Goal: Task Accomplishment & Management: Manage account settings

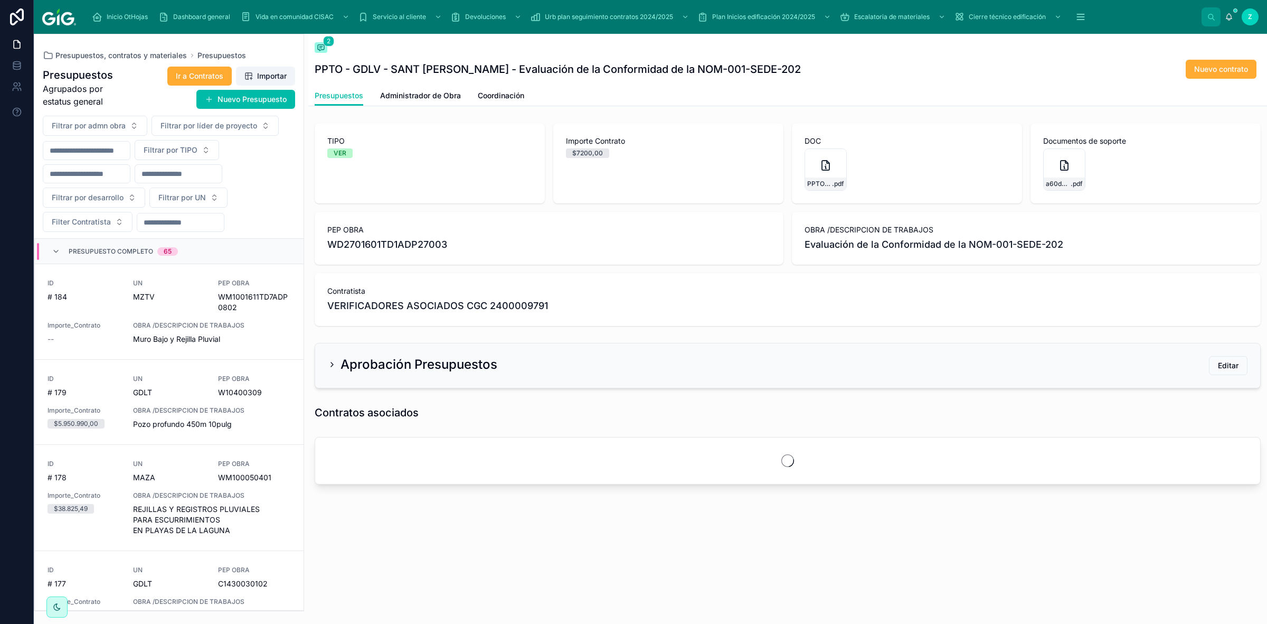
scroll to position [1279, 0]
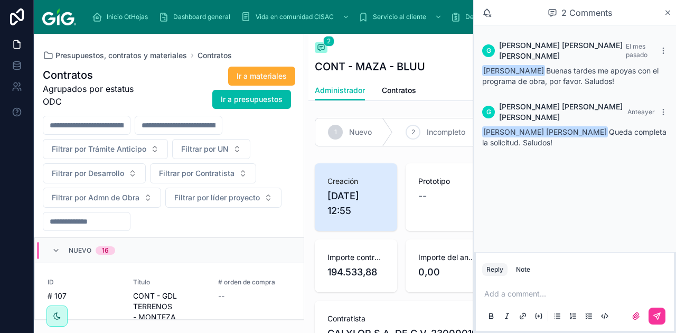
drag, startPoint x: 1248, startPoint y: 1, endPoint x: 513, endPoint y: 202, distance: 761.7
click at [513, 202] on div "[PERSON_NAME] [PERSON_NAME] El mes pasado [PERSON_NAME] tardes me apoyas con el…" at bounding box center [575, 138] width 202 height 227
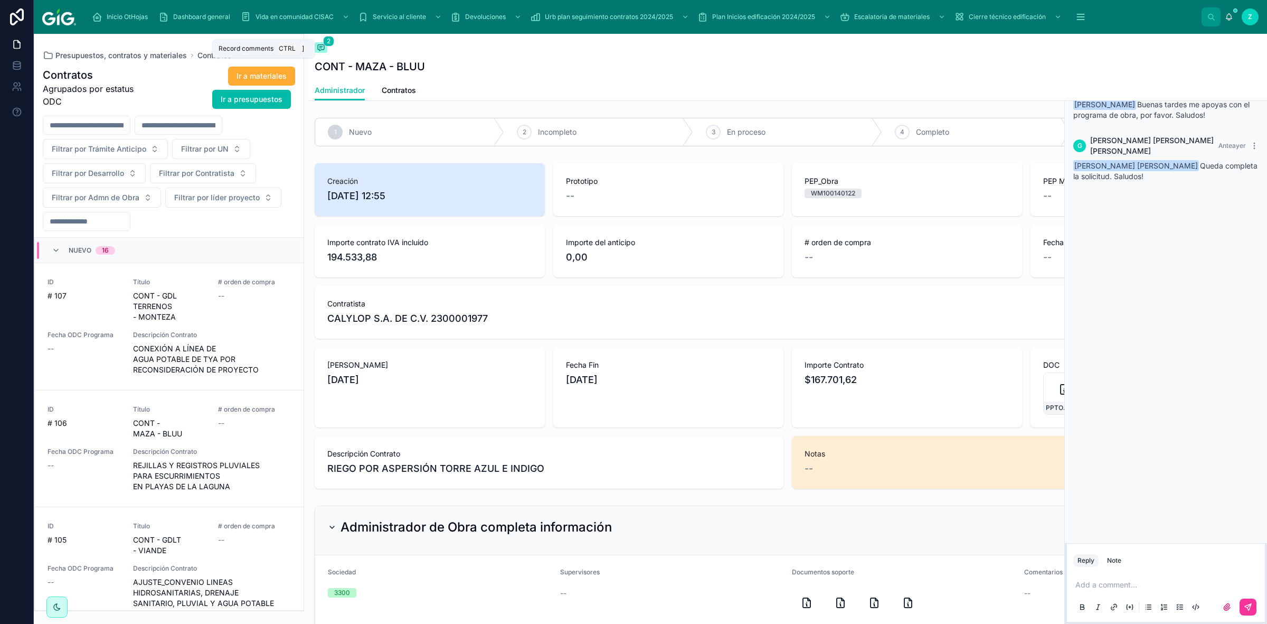
click at [321, 42] on span at bounding box center [321, 47] width 13 height 11
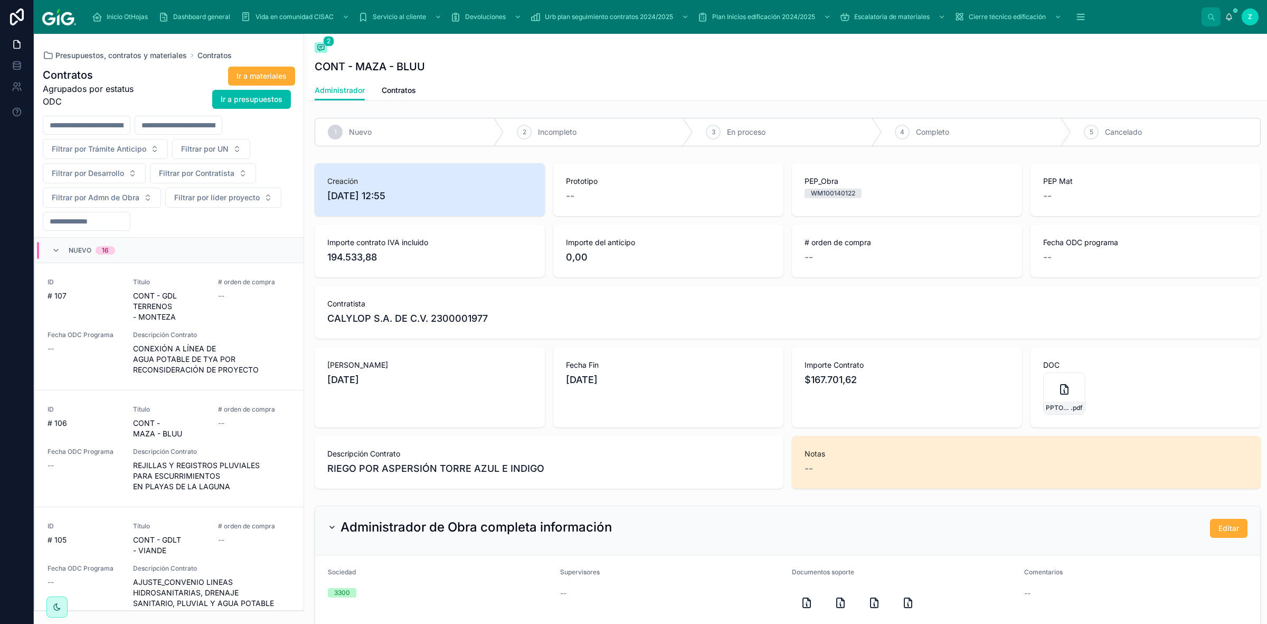
click at [403, 88] on span "Contratos" at bounding box center [399, 90] width 34 height 11
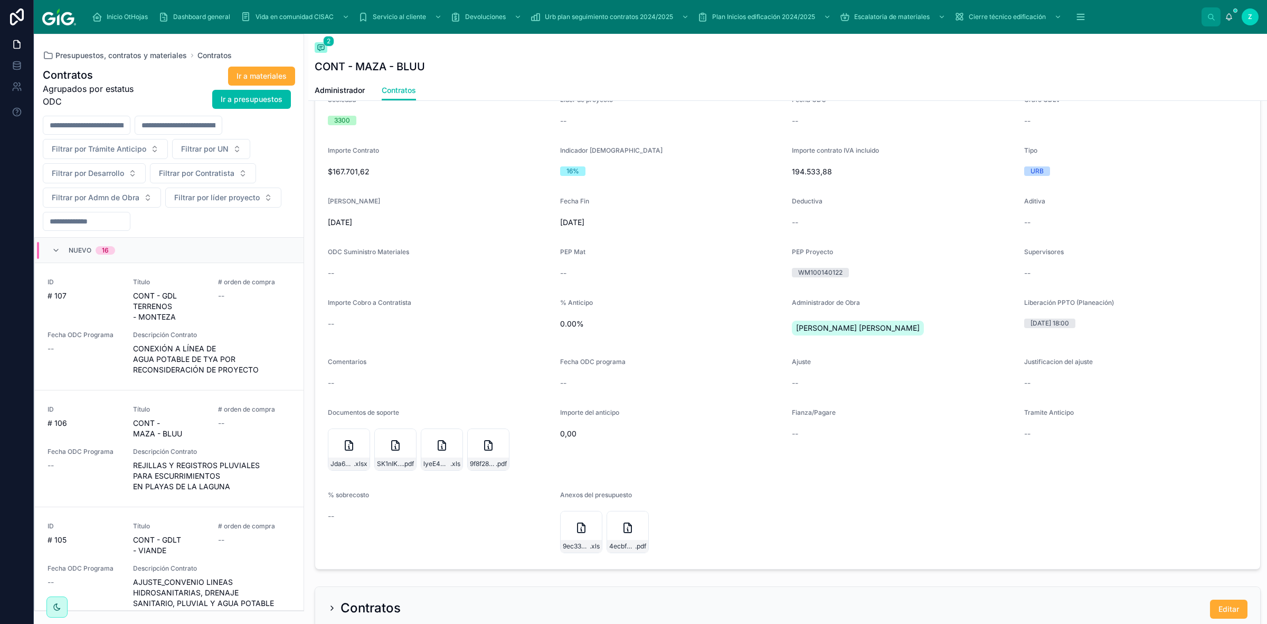
scroll to position [594, 0]
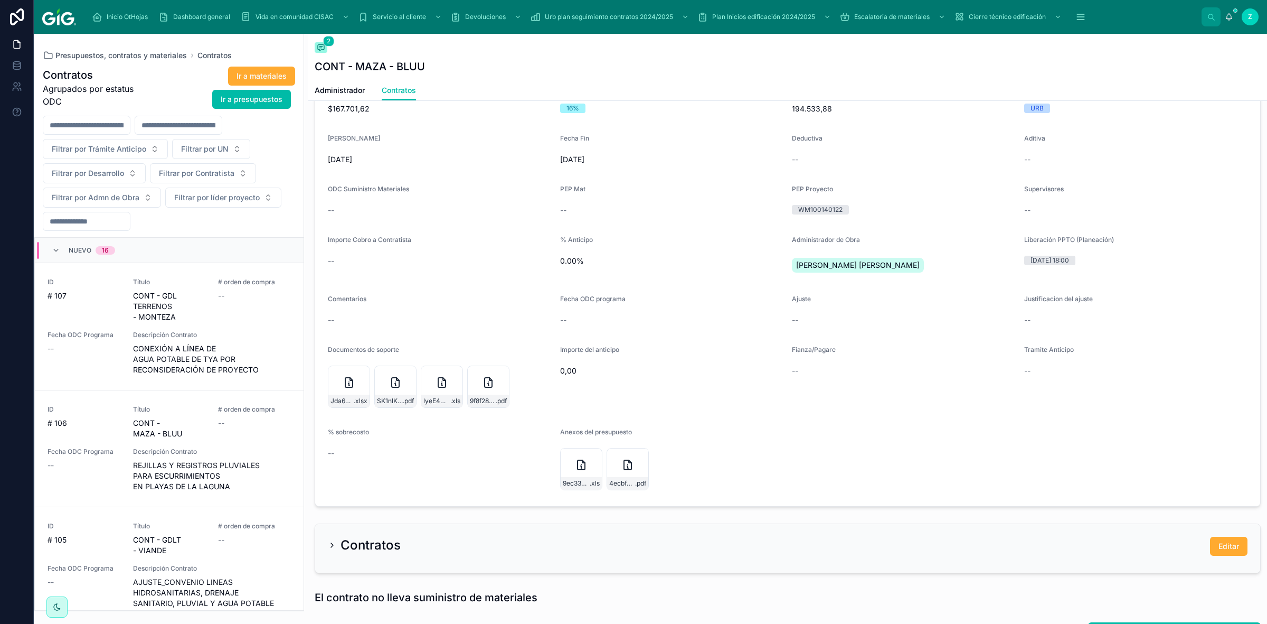
click at [1210, 539] on button "Editar" at bounding box center [1228, 545] width 37 height 19
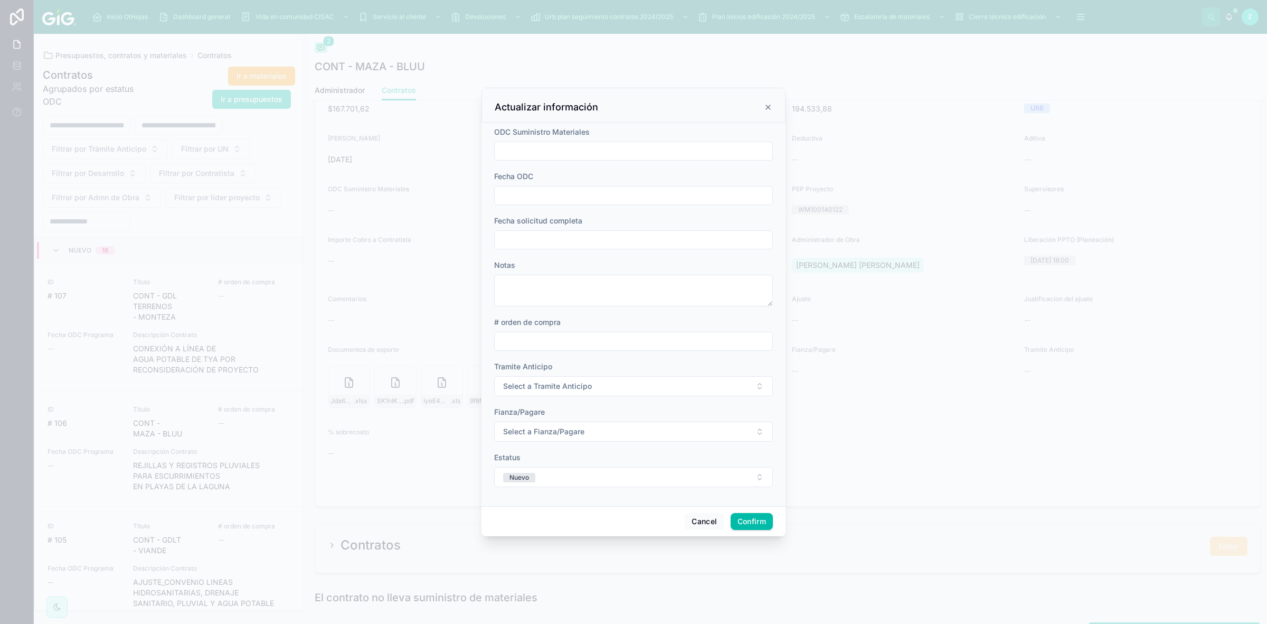
click at [579, 238] on input "text" at bounding box center [634, 239] width 278 height 15
paste input "**********"
type input "**********"
type input "**"
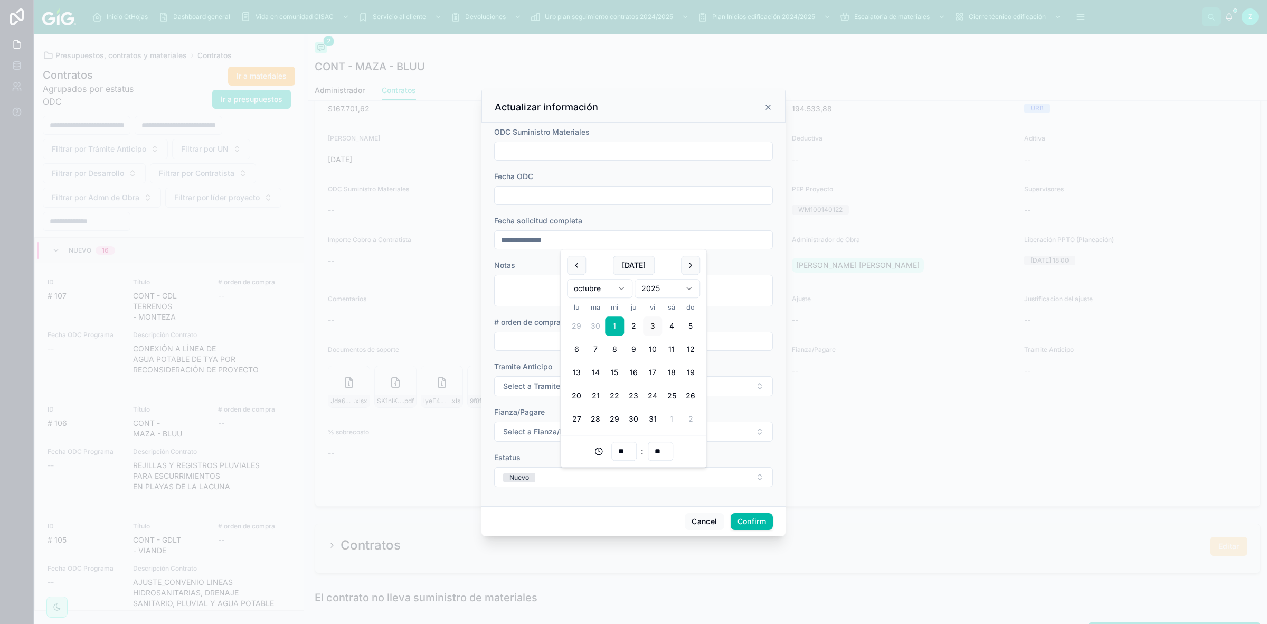
type input "**********"
click at [529, 383] on span "Select a Tramite Anticipo" at bounding box center [547, 386] width 89 height 11
click at [579, 429] on div "N/A" at bounding box center [576, 428] width 11 height 10
click at [526, 432] on span "Select a Fianza/Pagare" at bounding box center [543, 431] width 81 height 11
click at [573, 472] on div "N/A" at bounding box center [576, 474] width 11 height 10
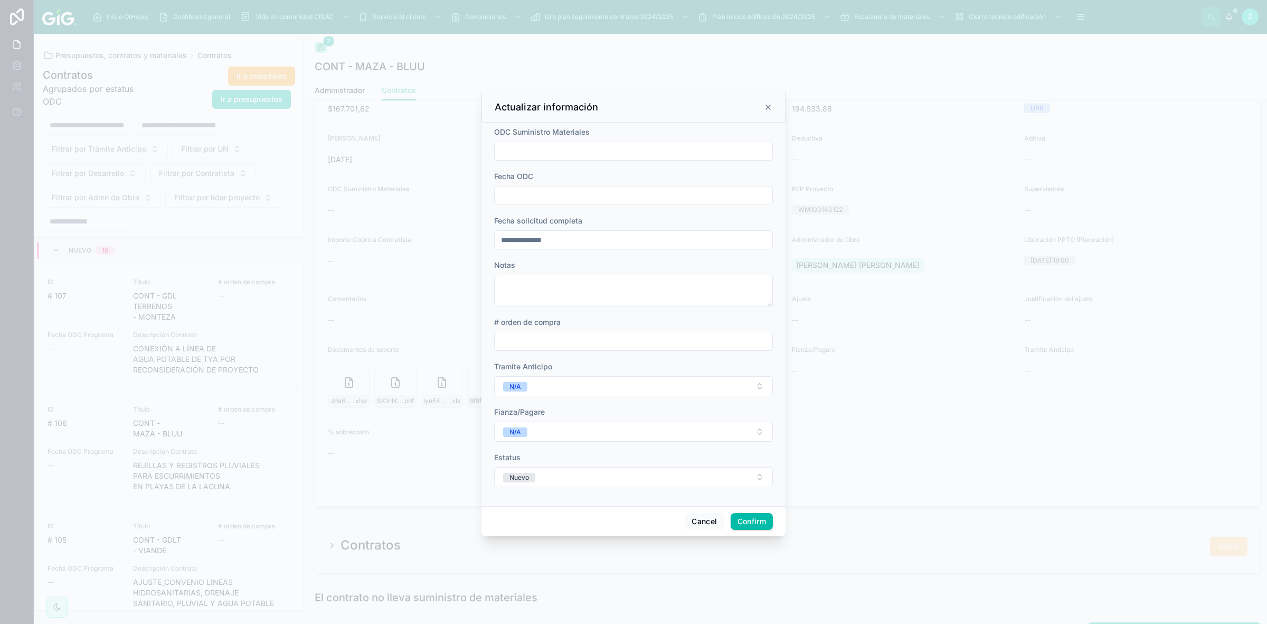
click at [533, 476] on span "Nuevo" at bounding box center [519, 478] width 32 height 10
click at [577, 564] on div "En proceso" at bounding box center [587, 568] width 33 height 10
click at [765, 527] on button "Confirm" at bounding box center [752, 521] width 42 height 17
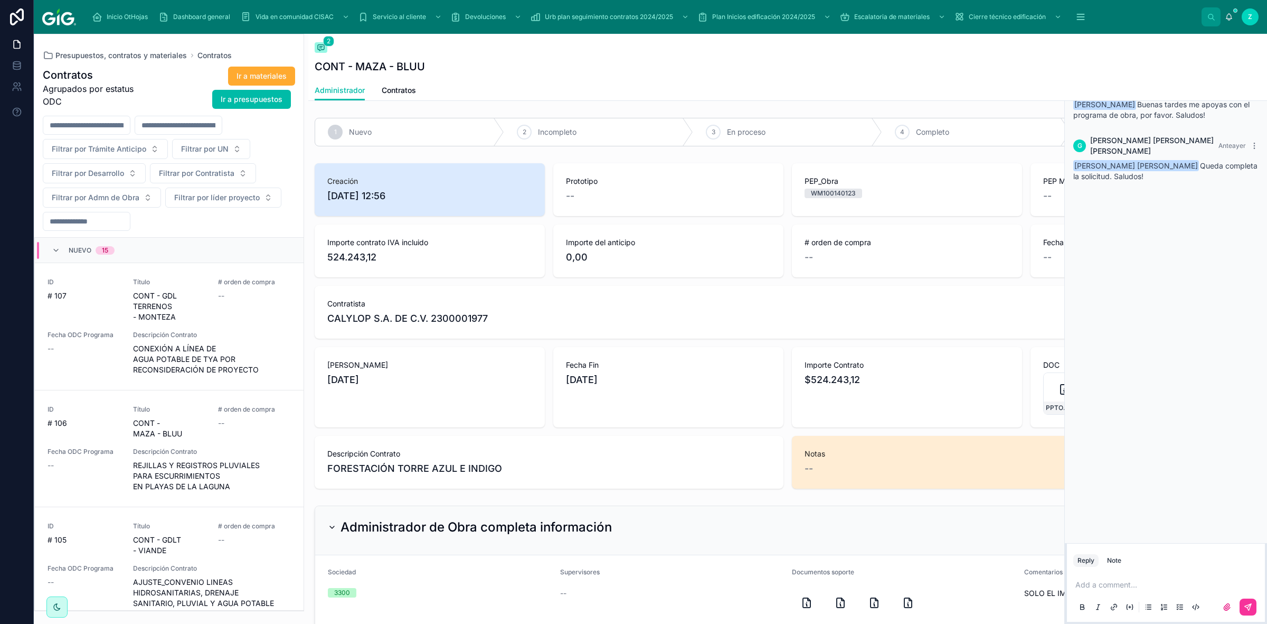
click at [407, 91] on span "Contratos" at bounding box center [399, 90] width 34 height 11
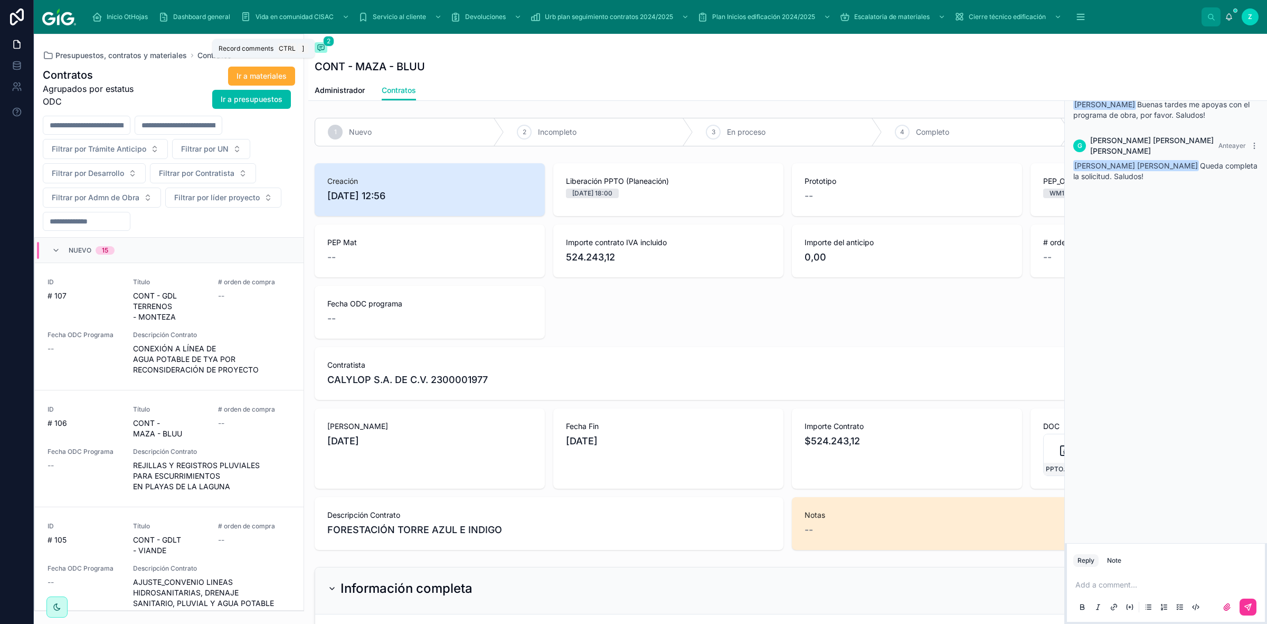
click at [325, 45] on span "2" at bounding box center [328, 41] width 11 height 11
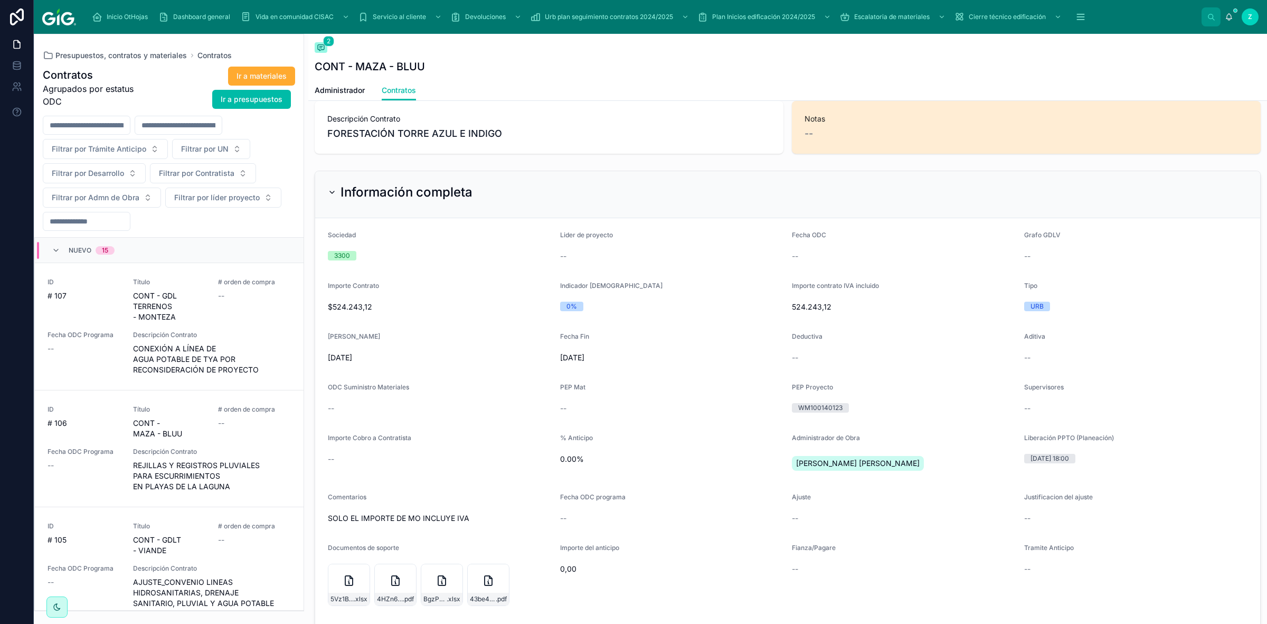
scroll to position [594, 0]
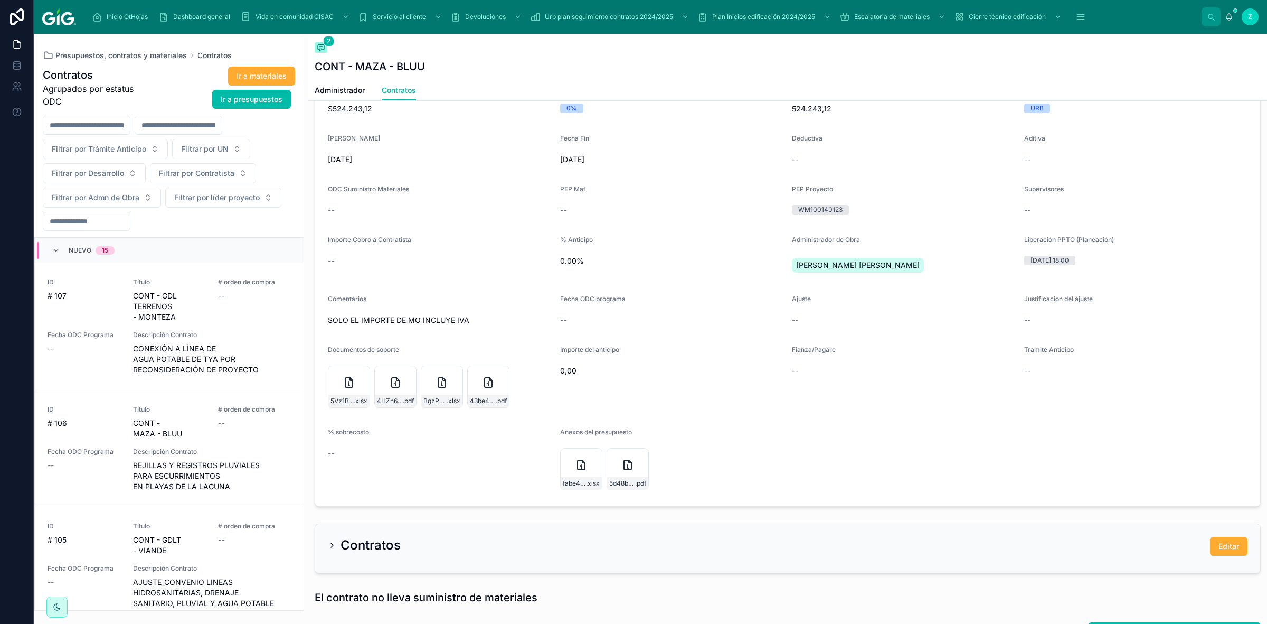
click at [1219, 547] on span "Editar" at bounding box center [1229, 546] width 21 height 11
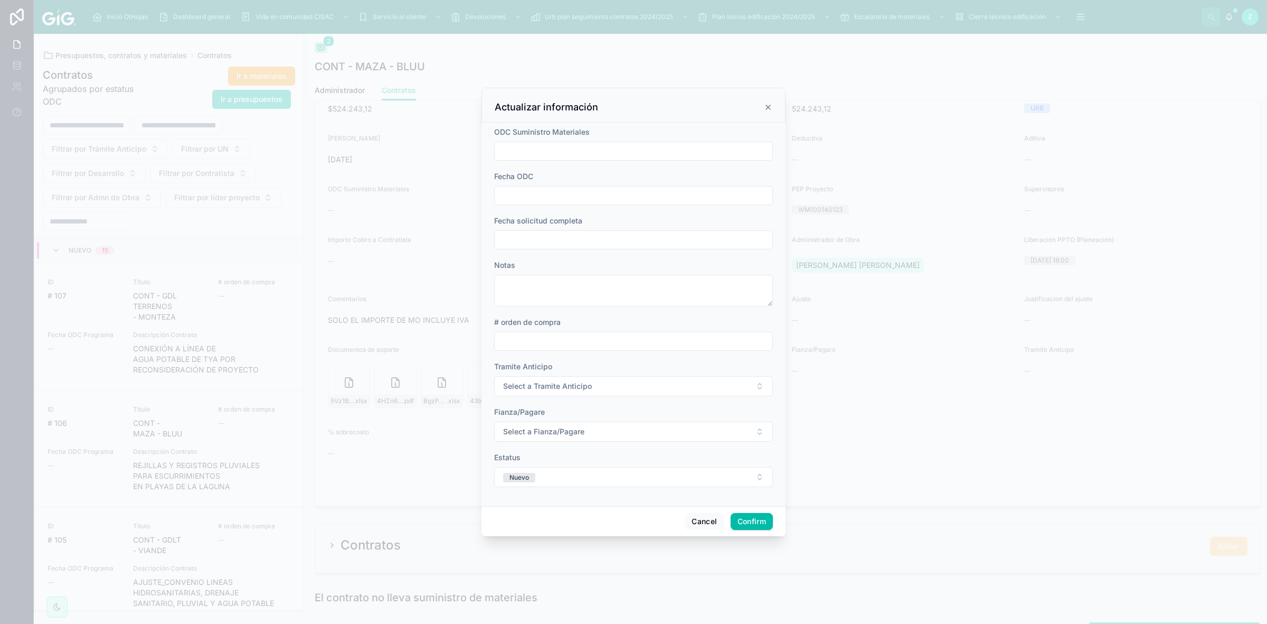
click at [547, 235] on input "text" at bounding box center [634, 239] width 278 height 15
paste input "**********"
type input "**********"
type input "**"
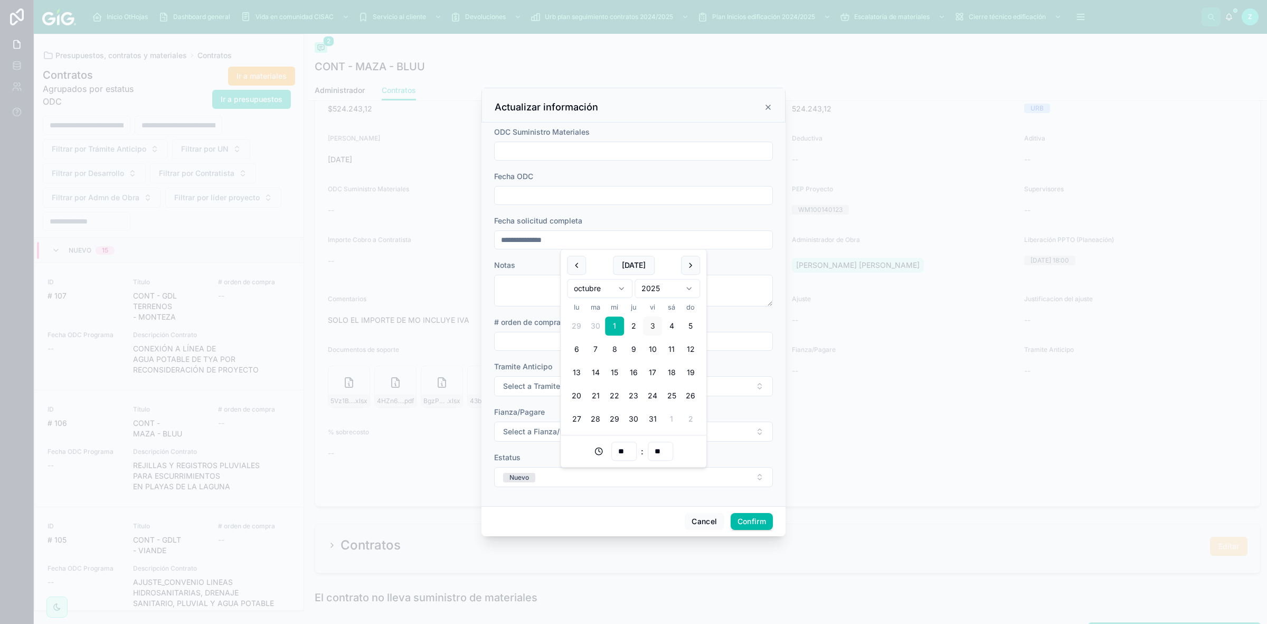
type input "**********"
click at [525, 382] on span "Select a Tramite Anticipo" at bounding box center [547, 386] width 89 height 11
click at [582, 431] on div "N/A" at bounding box center [576, 428] width 11 height 10
click at [545, 430] on span "Select a Fianza/Pagare" at bounding box center [543, 431] width 81 height 11
click at [578, 466] on div "N/A" at bounding box center [633, 474] width 147 height 16
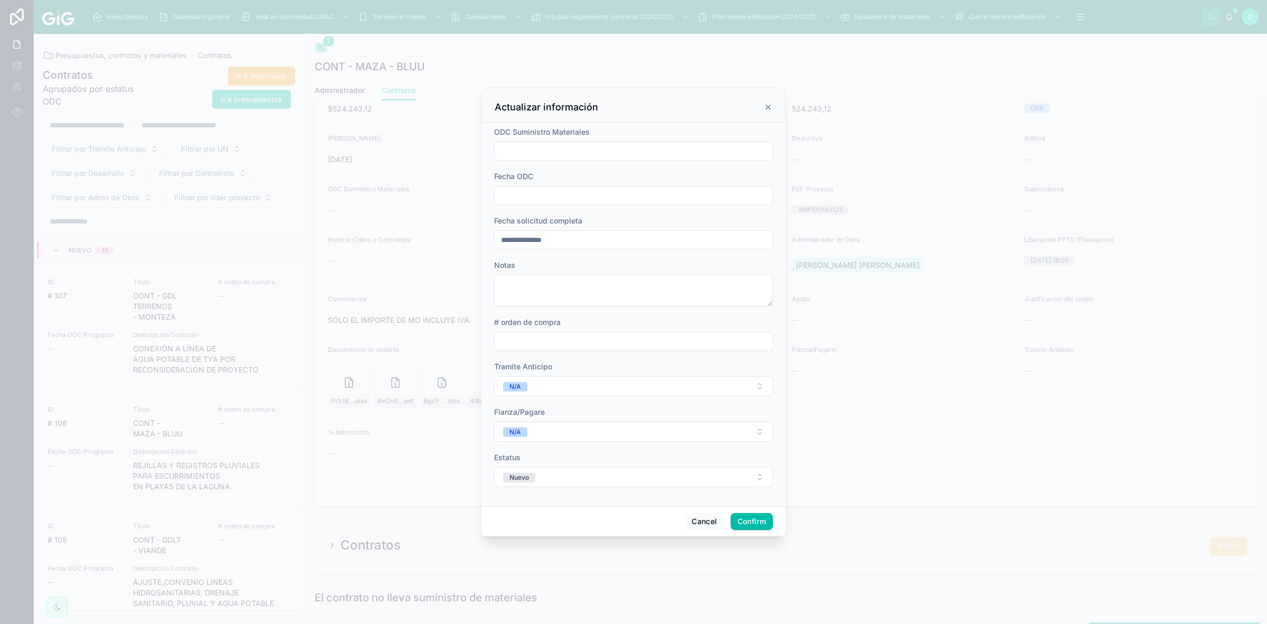
click at [578, 469] on button "Nuevo" at bounding box center [633, 477] width 279 height 20
click at [603, 569] on div "En proceso" at bounding box center [587, 568] width 33 height 10
click at [746, 519] on button "Confirm" at bounding box center [752, 521] width 42 height 17
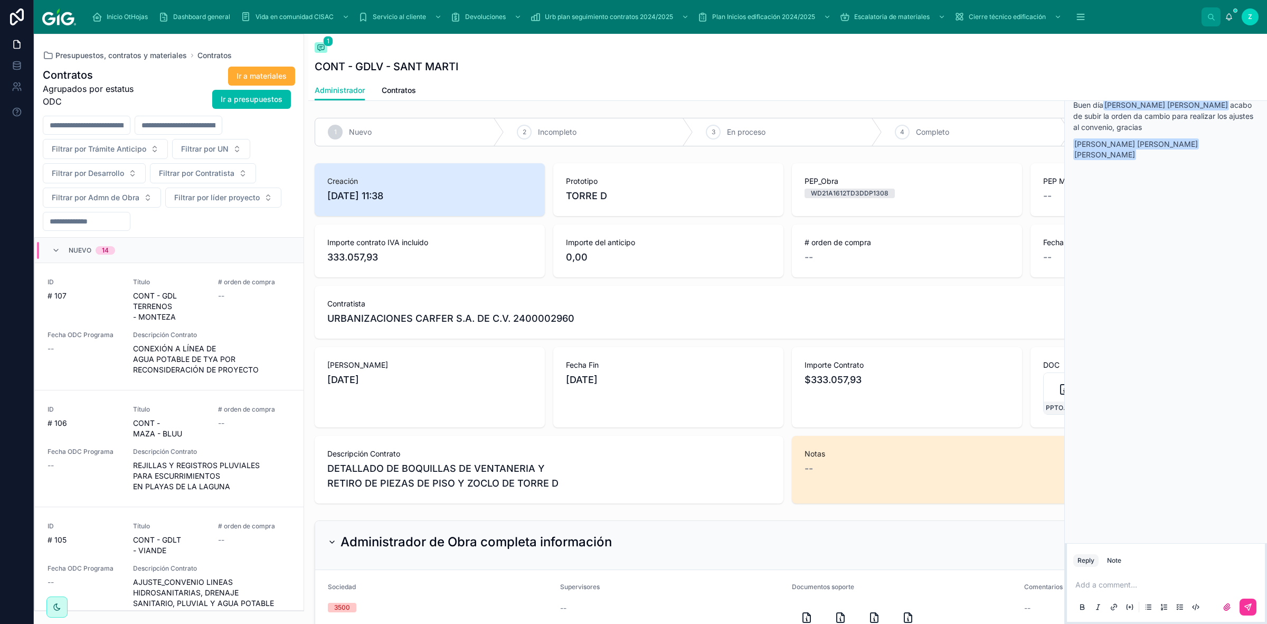
scroll to position [1278, 0]
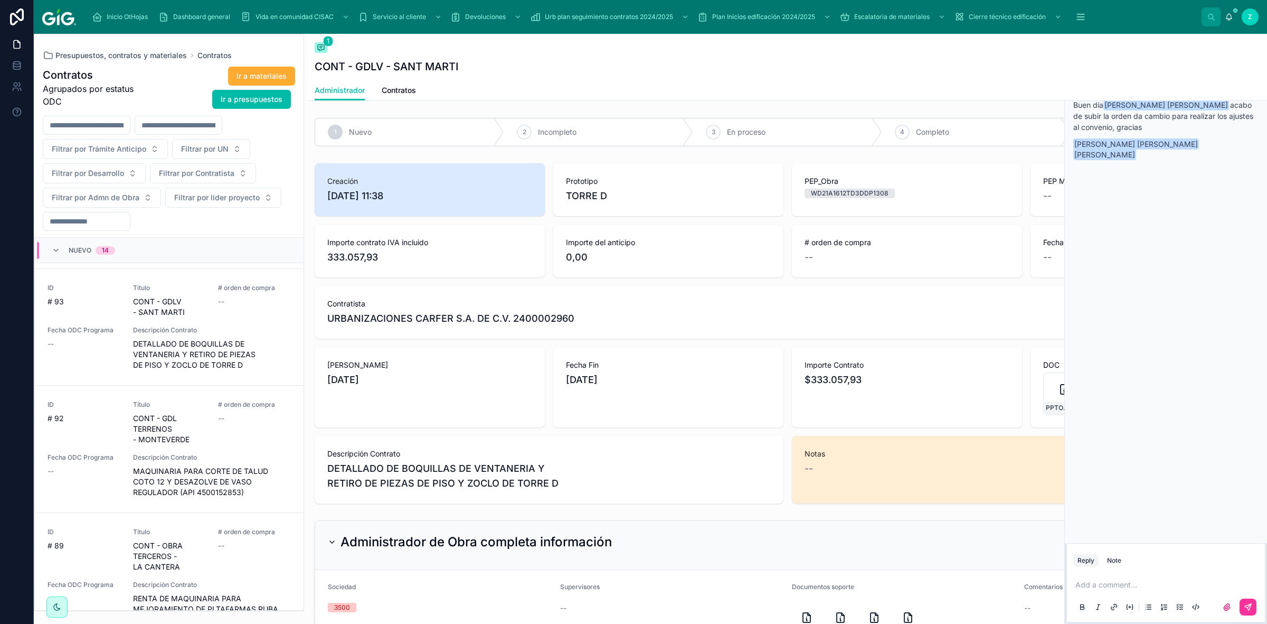
click at [402, 86] on span "Contratos" at bounding box center [399, 90] width 34 height 11
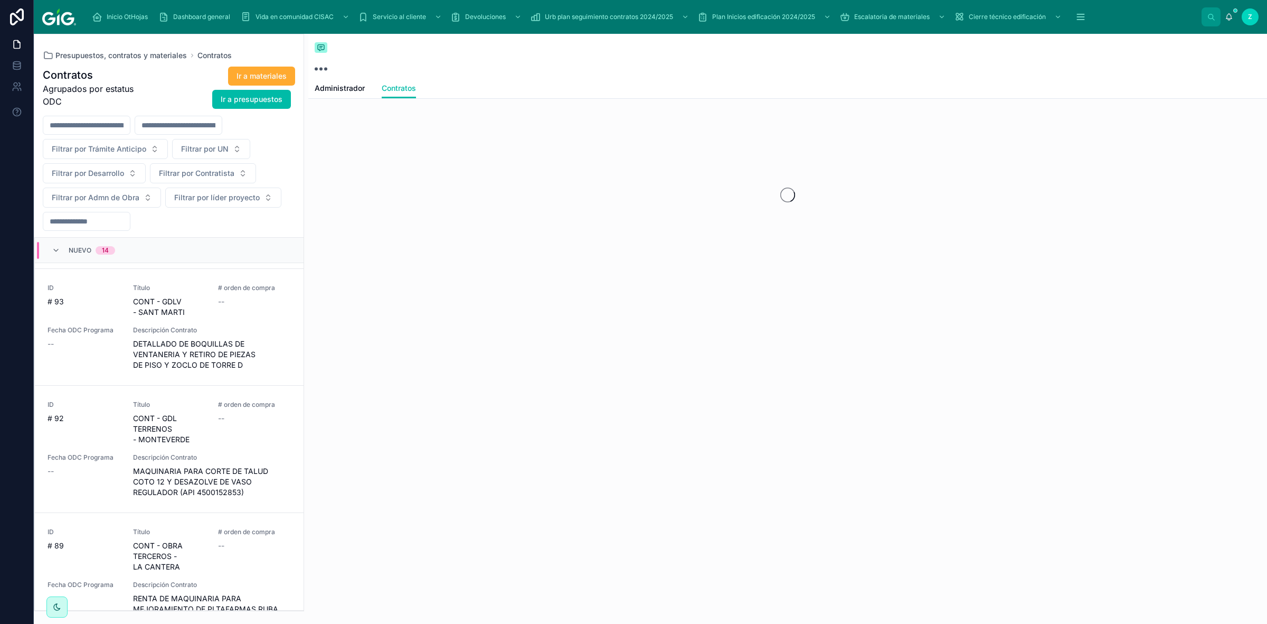
scroll to position [1310, 0]
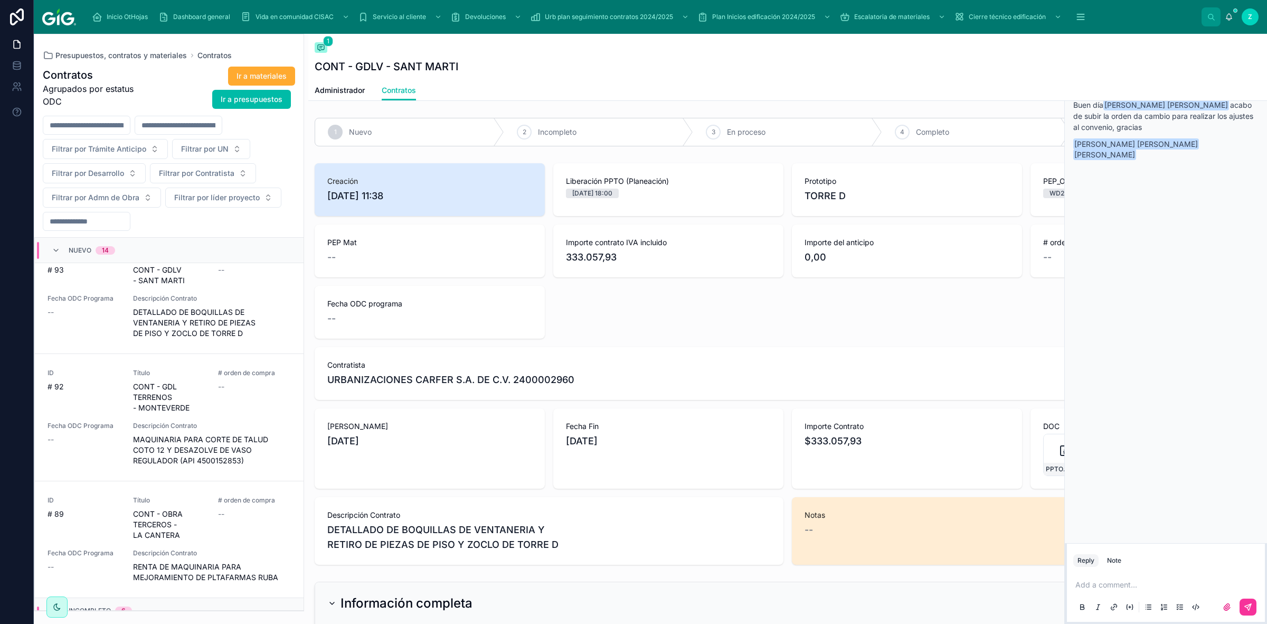
click at [737, 362] on span "Contratista" at bounding box center [787, 365] width 921 height 11
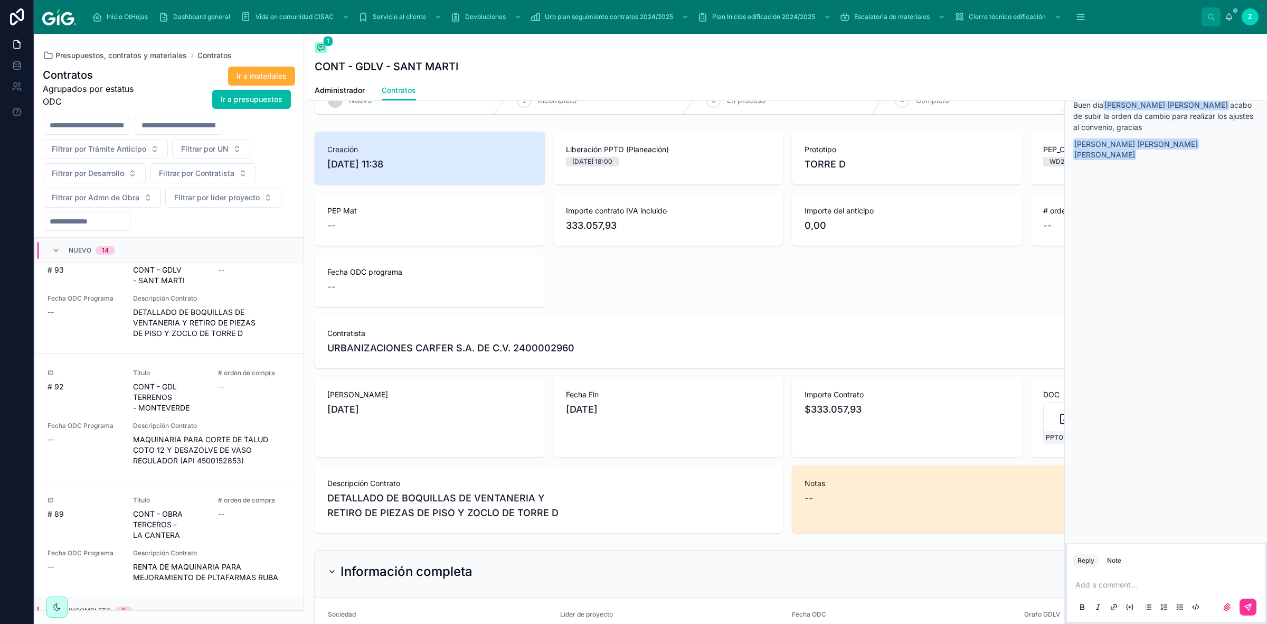
scroll to position [0, 0]
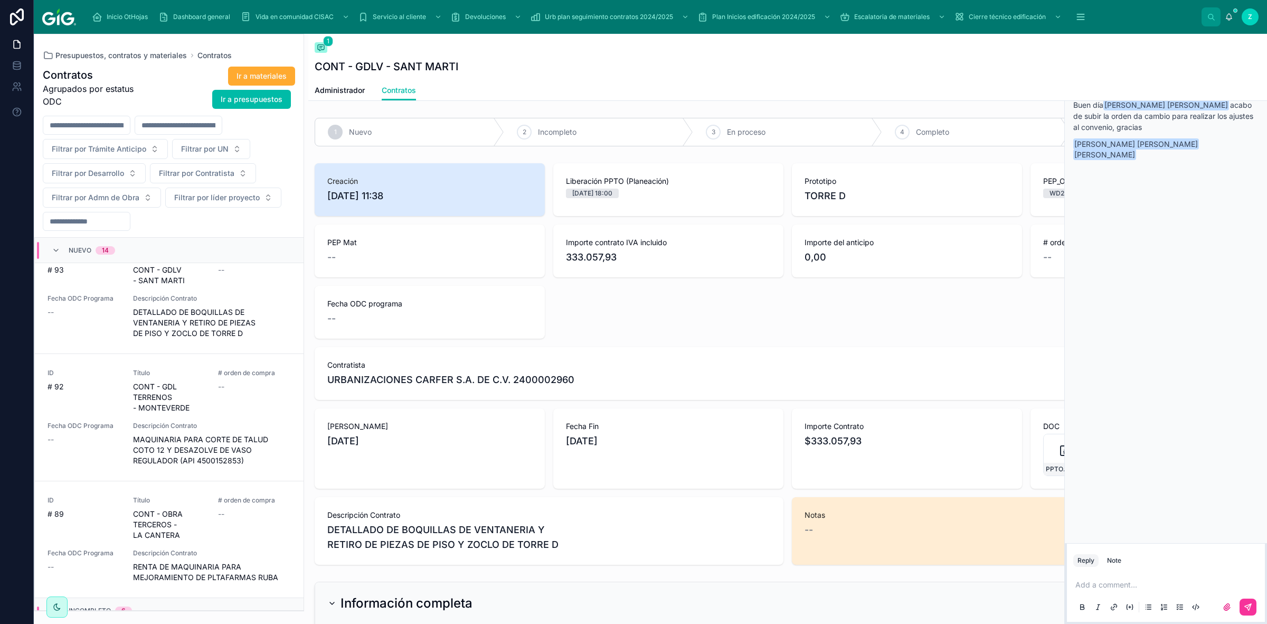
click at [321, 52] on span at bounding box center [321, 47] width 13 height 11
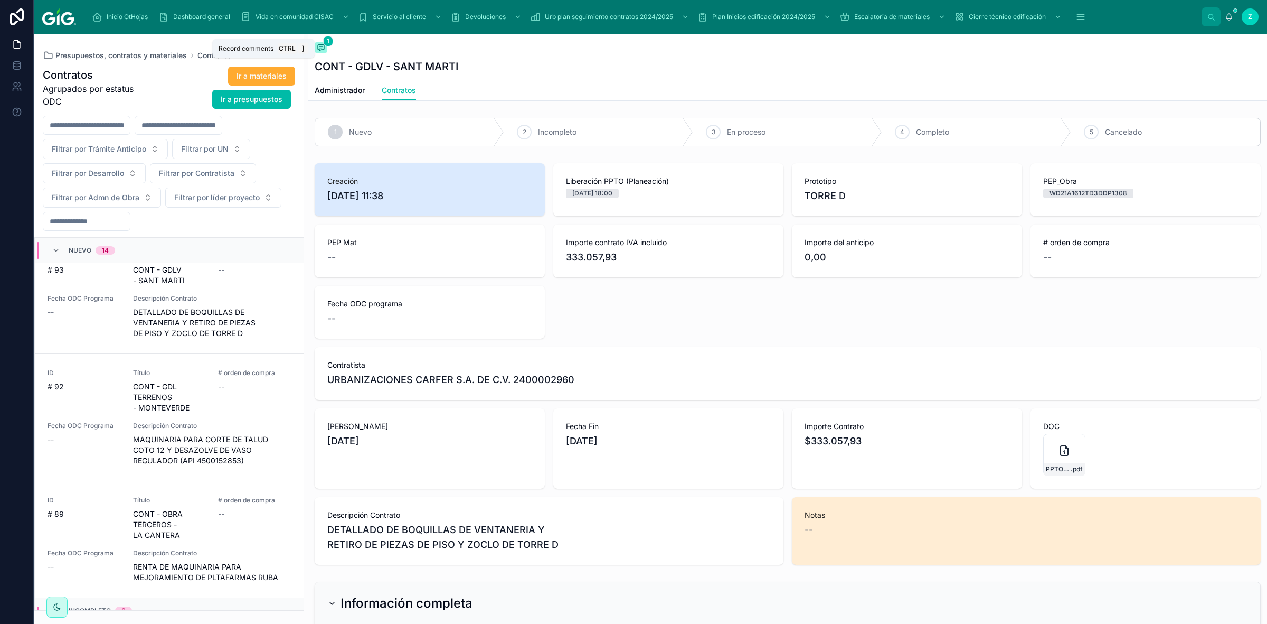
scroll to position [1341, 0]
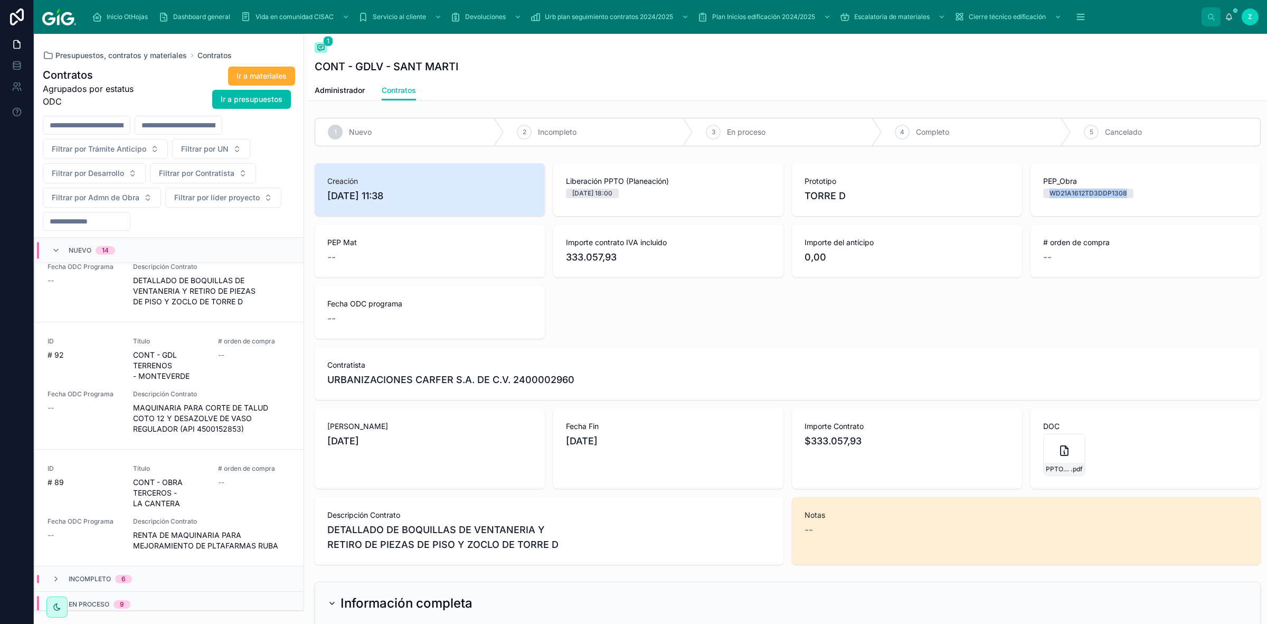
drag, startPoint x: 1043, startPoint y: 193, endPoint x: 1126, endPoint y: 193, distance: 82.9
click at [1126, 193] on div "WD21A1612TD3DDP1308" at bounding box center [1145, 194] width 205 height 10
copy div "WD21A1612TD3DDP1308"
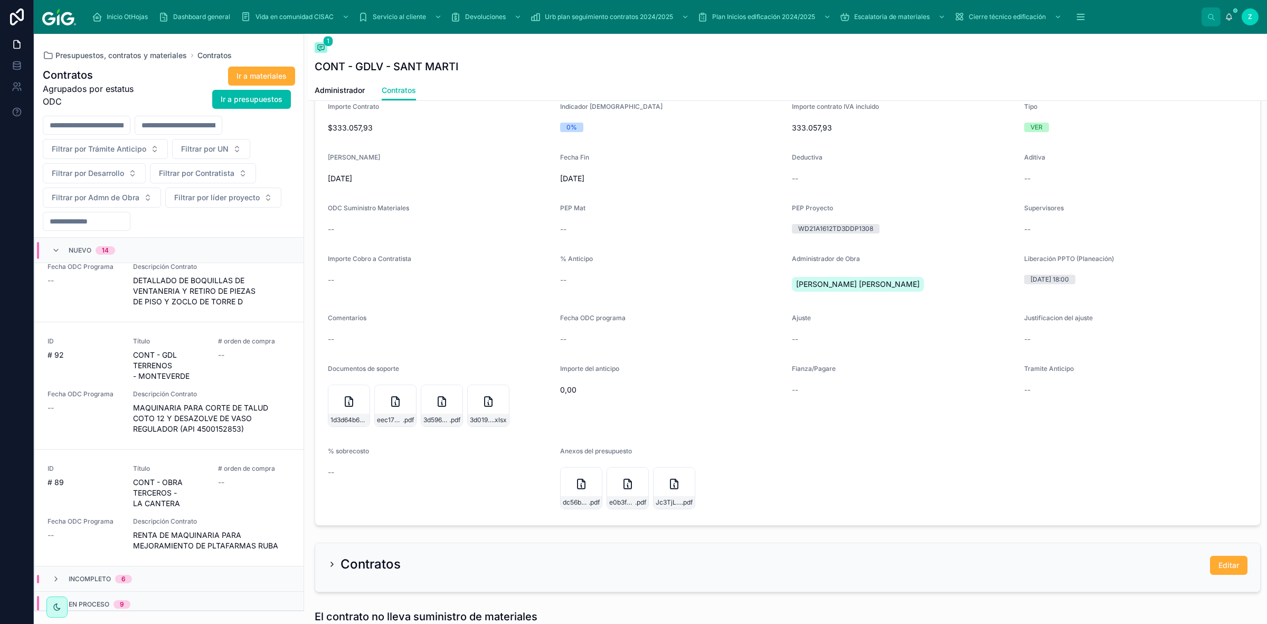
scroll to position [660, 0]
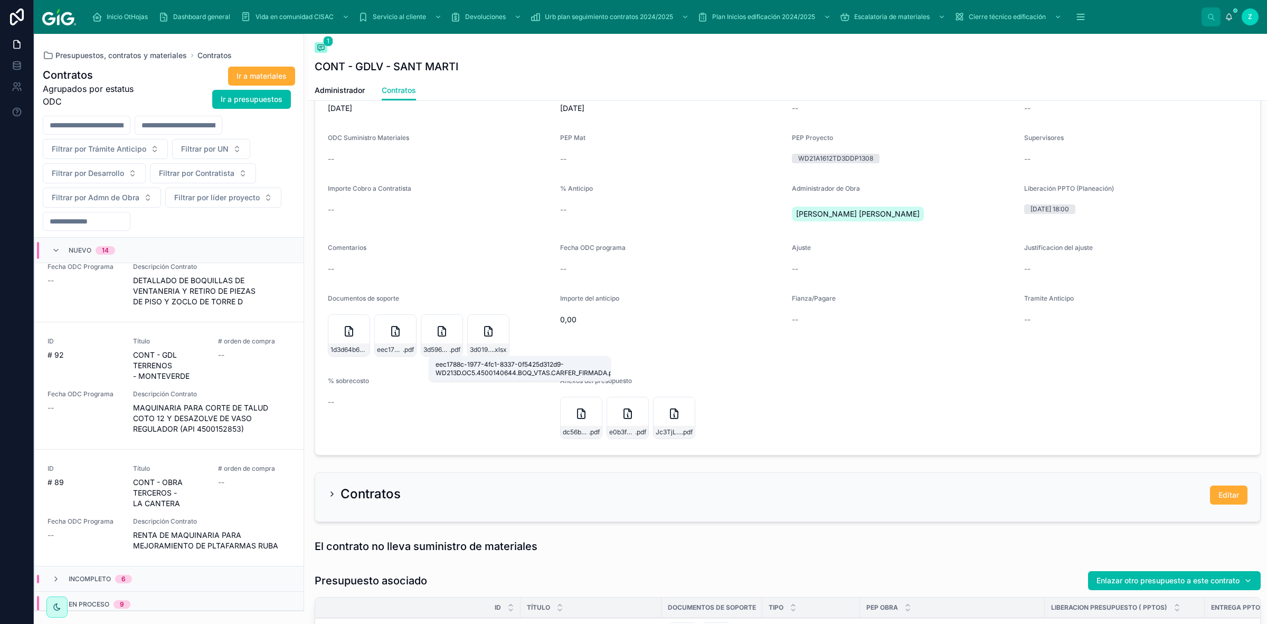
click at [387, 353] on span "eec1788c-1977-4fc1-8337-0f5425d312d9-WD213D.OC5.4500140644.BOQ_VTAS.CARFER_FIRM…" at bounding box center [390, 349] width 26 height 8
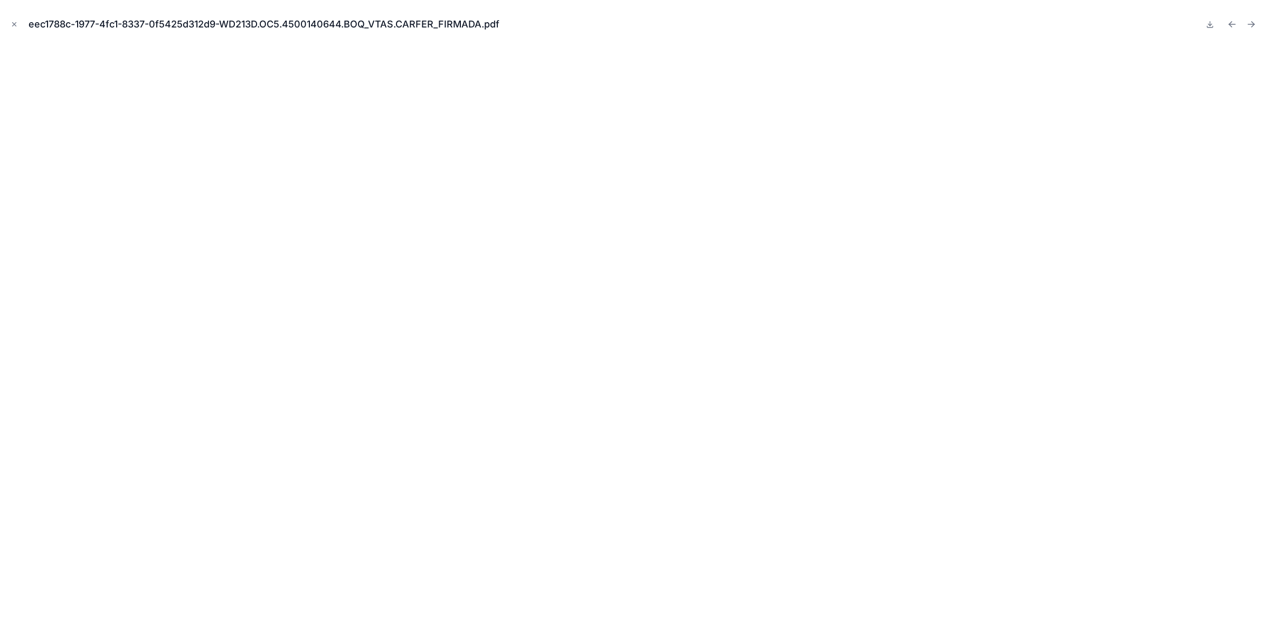
click at [12, 26] on icon "Close modal" at bounding box center [14, 24] width 7 height 7
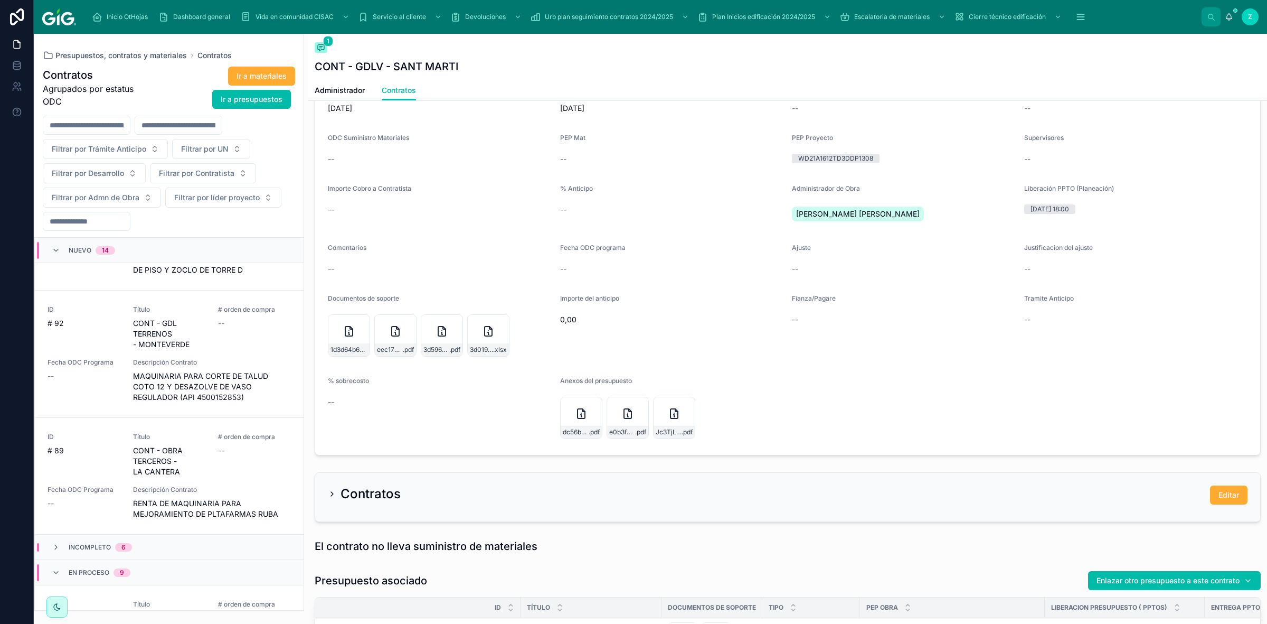
scroll to position [1405, 0]
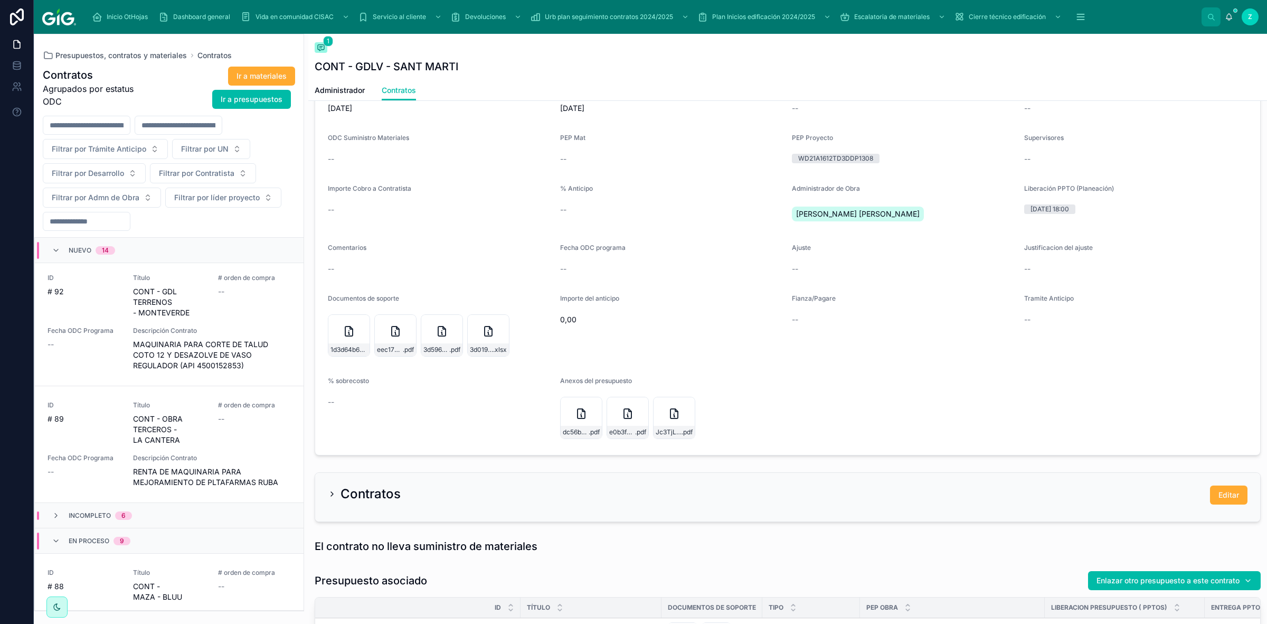
click at [1221, 493] on span "Editar" at bounding box center [1229, 494] width 21 height 11
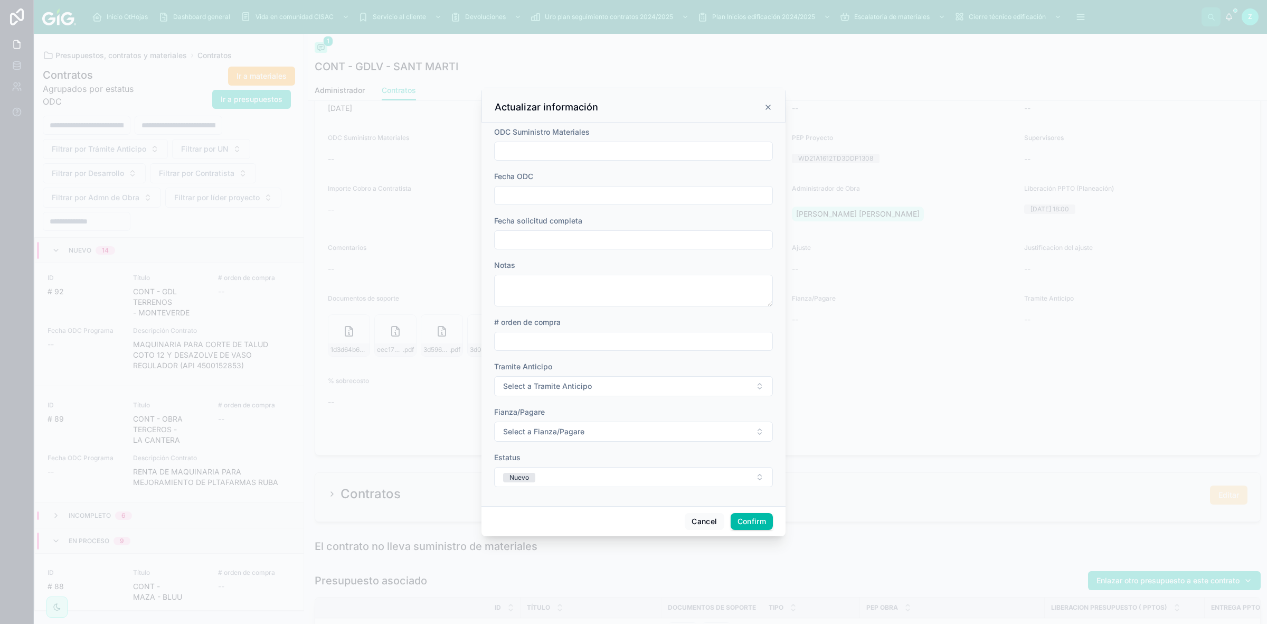
click at [568, 238] on input "text" at bounding box center [634, 239] width 278 height 15
paste input "**********"
type input "**********"
type input "**"
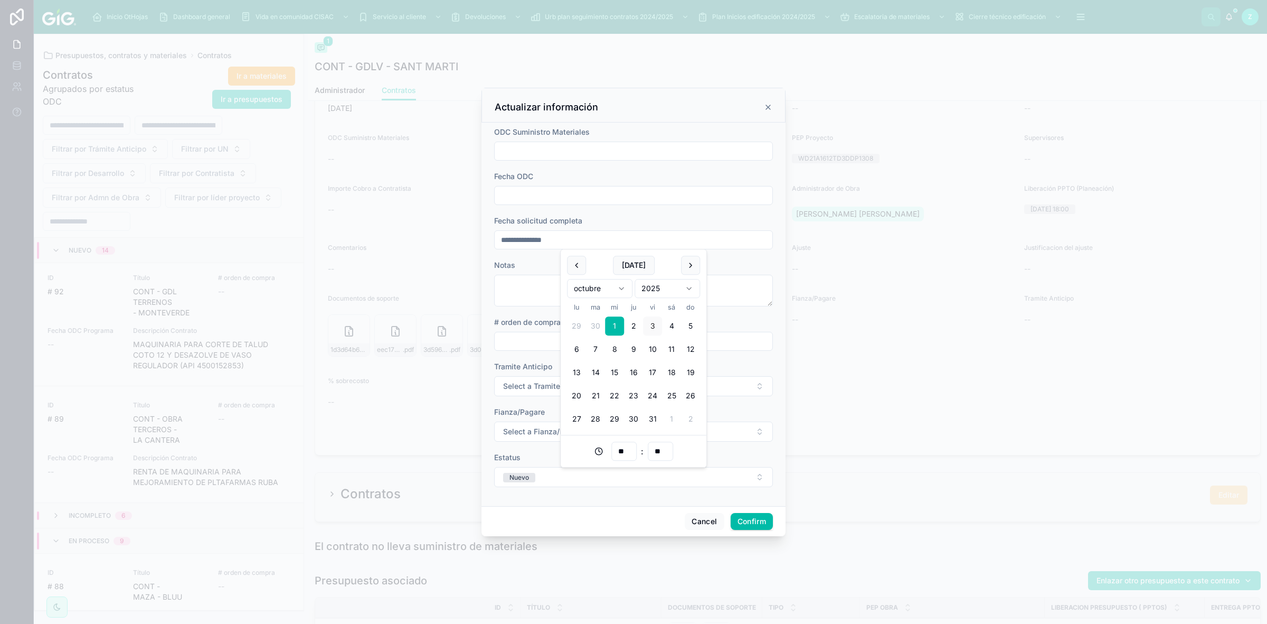
type input "**********"
click at [535, 389] on span "Select a Tramite Anticipo" at bounding box center [547, 386] width 89 height 11
click at [578, 429] on div "N/A" at bounding box center [576, 428] width 11 height 10
click at [525, 433] on span "Select a Fianza/Pagare" at bounding box center [543, 431] width 81 height 11
click at [573, 470] on div "N/A" at bounding box center [576, 474] width 11 height 10
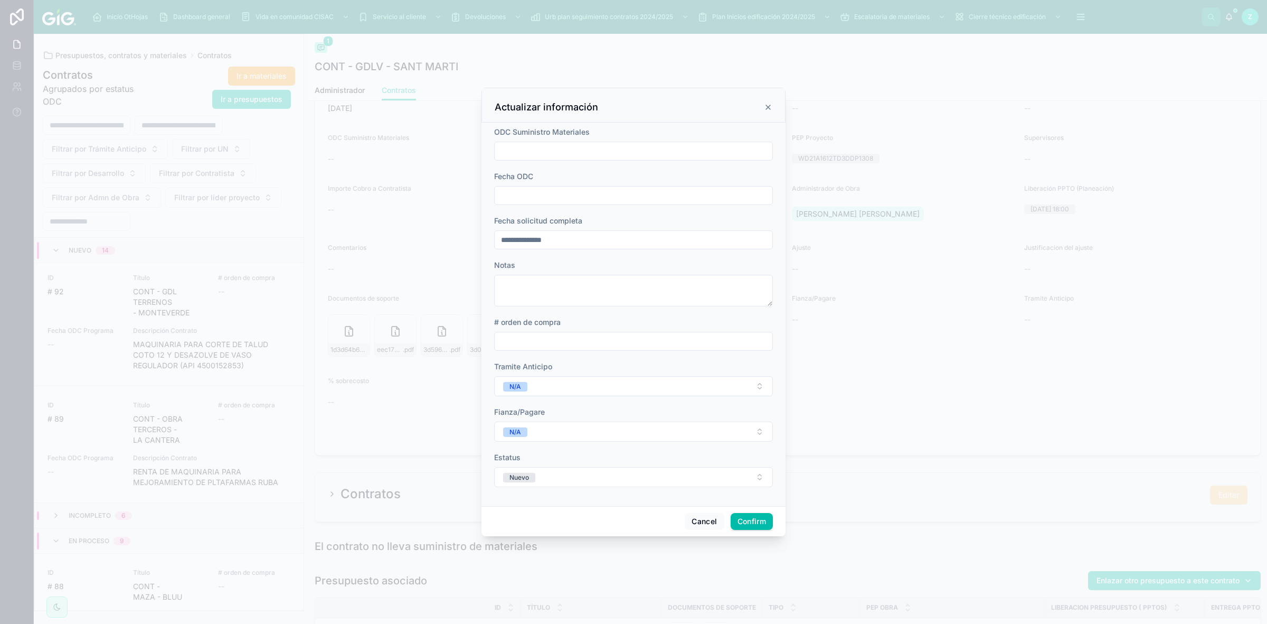
click at [542, 483] on button "Nuevo" at bounding box center [633, 477] width 279 height 20
click at [604, 571] on div "En proceso" at bounding box center [587, 568] width 33 height 10
click at [763, 525] on button "Confirm" at bounding box center [752, 521] width 42 height 17
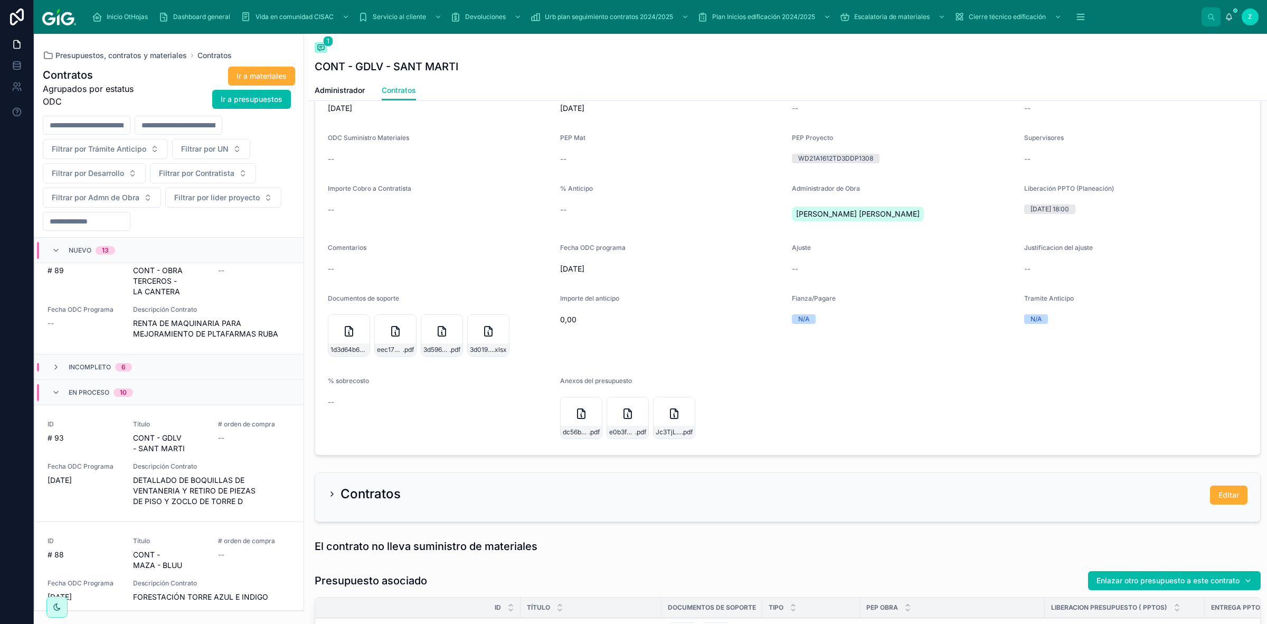
scroll to position [1500, 0]
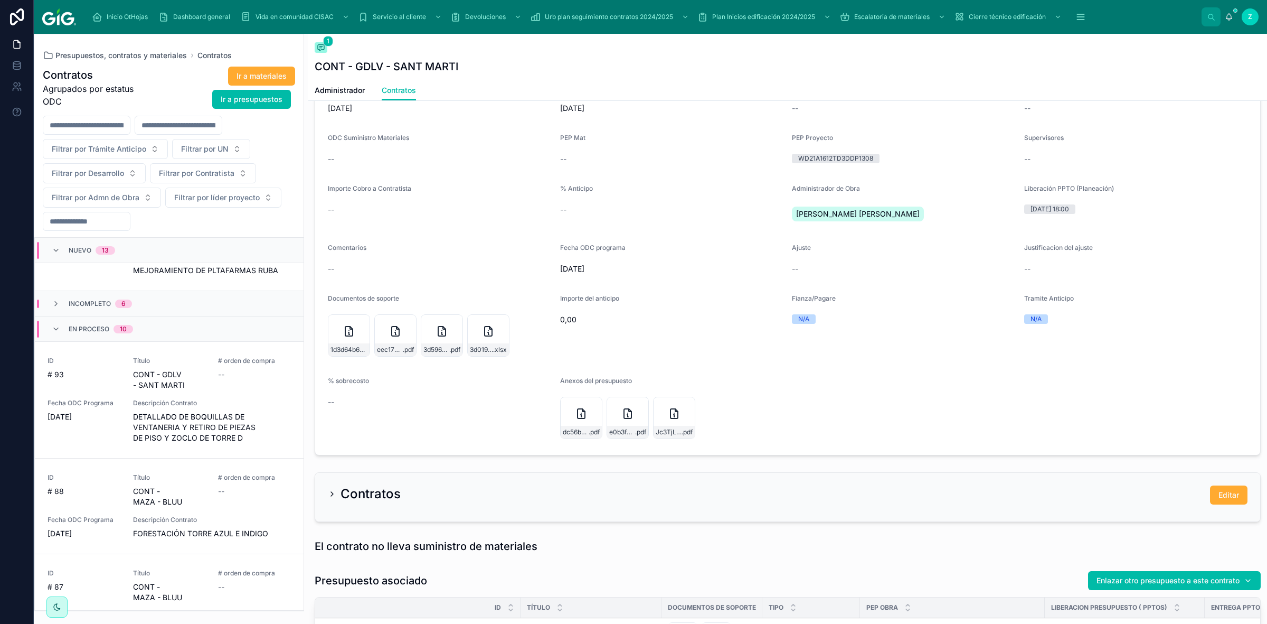
click at [152, 316] on div "En proceso 10" at bounding box center [169, 328] width 269 height 25
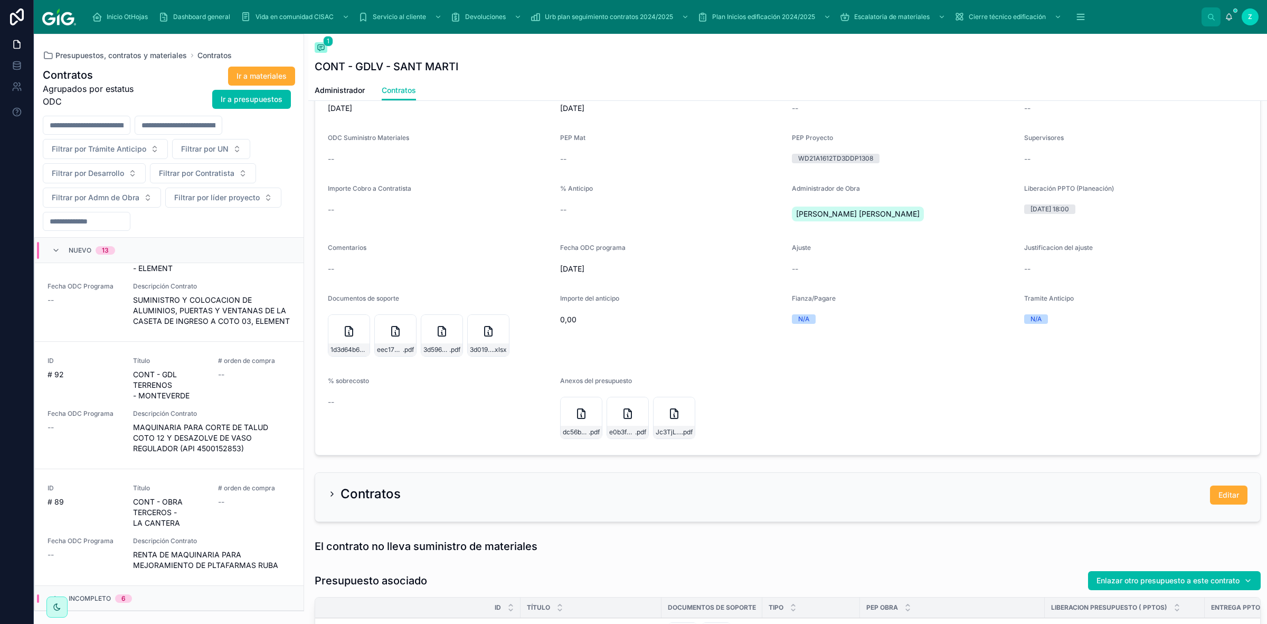
scroll to position [1336, 0]
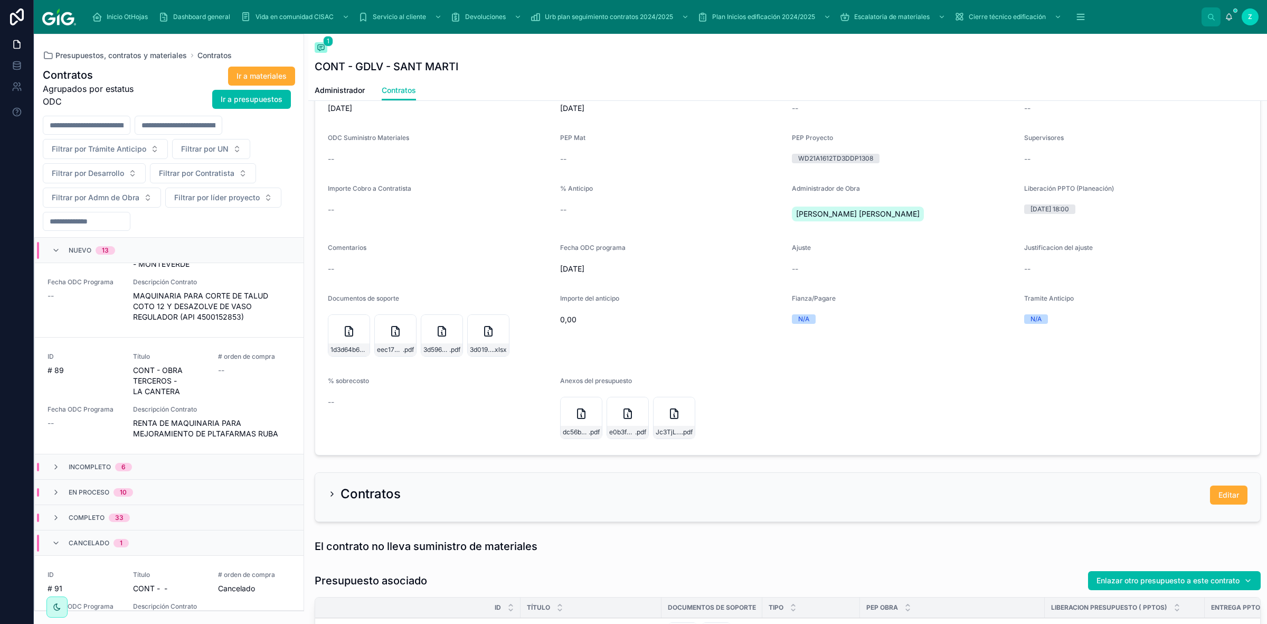
click at [98, 539] on span "Cancelado" at bounding box center [89, 543] width 41 height 8
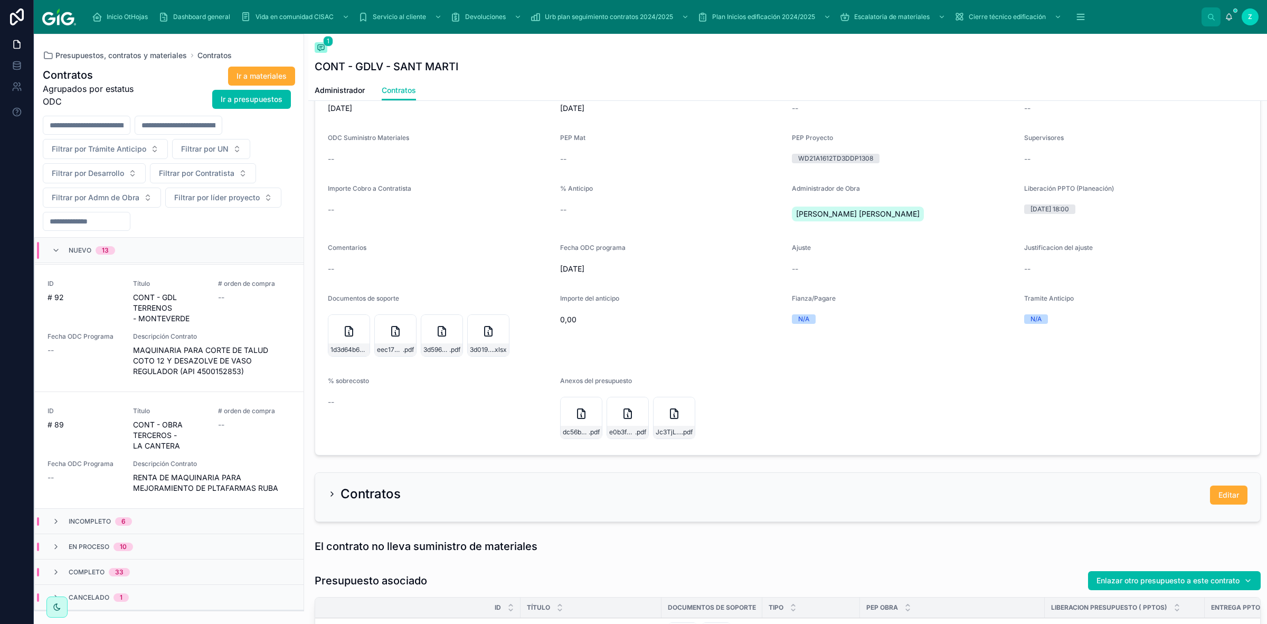
scroll to position [1253, 0]
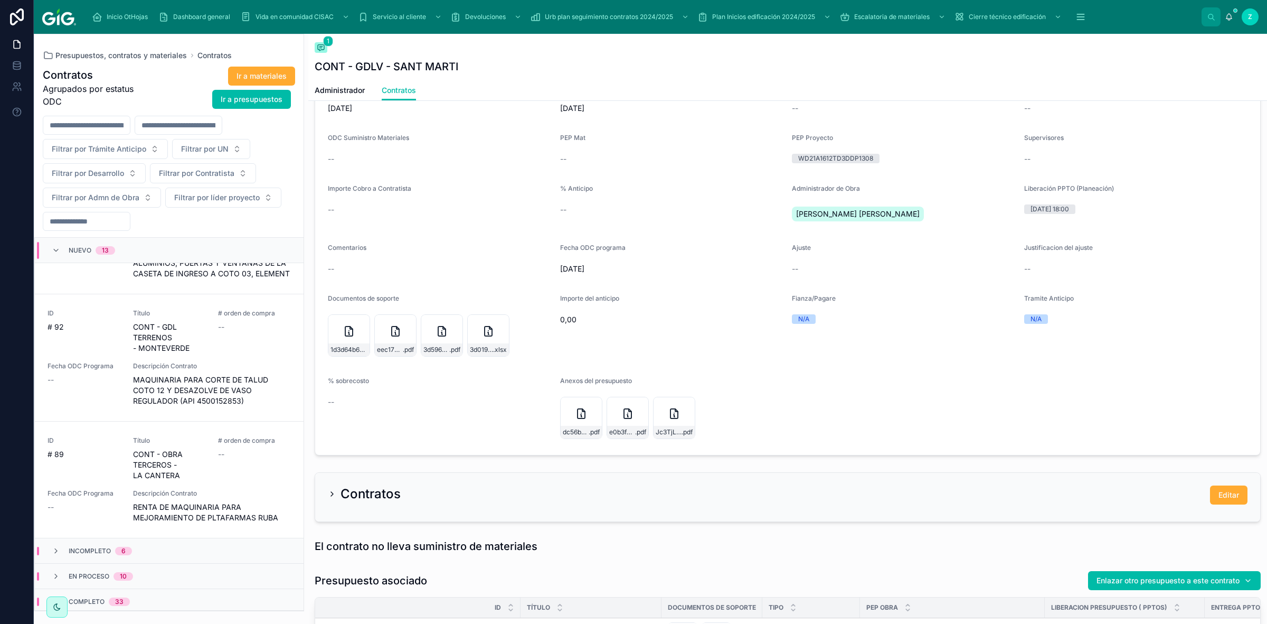
click at [93, 597] on span "Completo" at bounding box center [87, 601] width 36 height 8
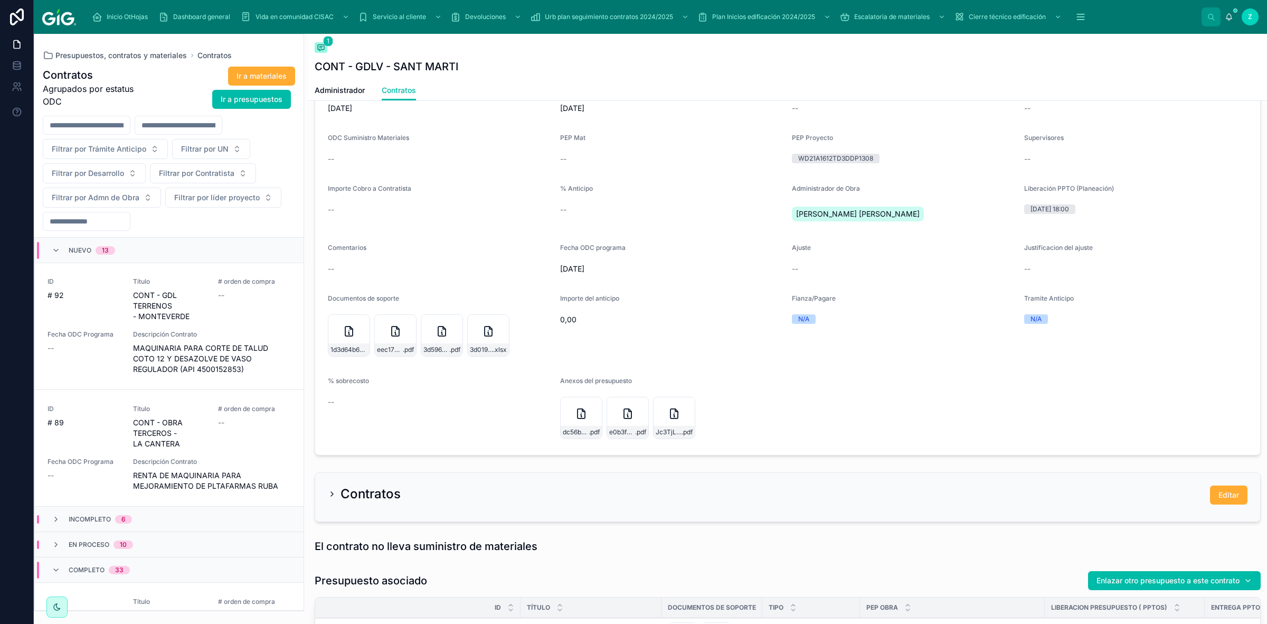
click at [101, 561] on div "Completo 33" at bounding box center [99, 569] width 61 height 17
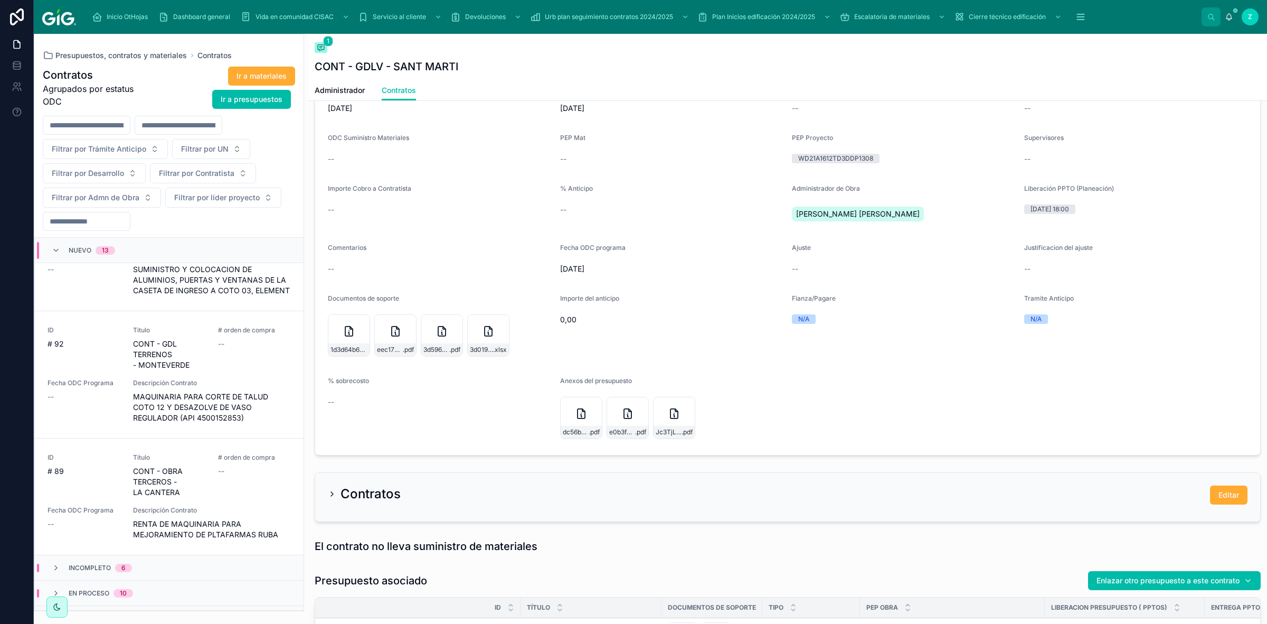
scroll to position [1252, 0]
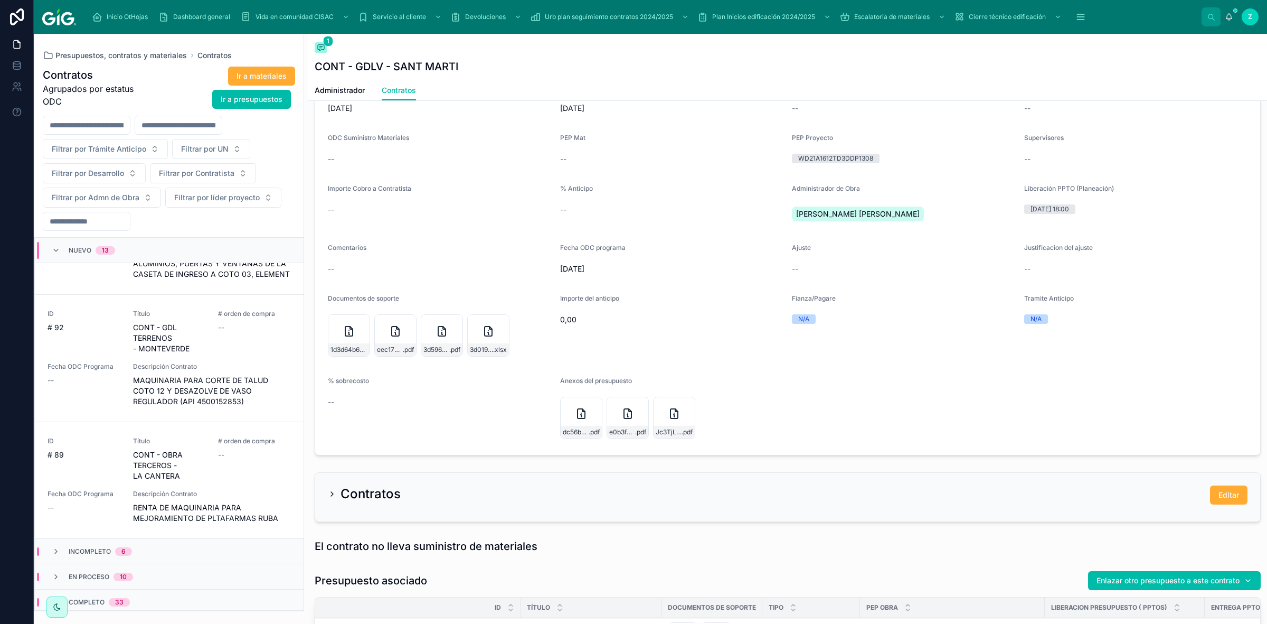
click at [189, 449] on span "CONT - OBRA TERCEROS - LA CANTERA" at bounding box center [169, 465] width 73 height 32
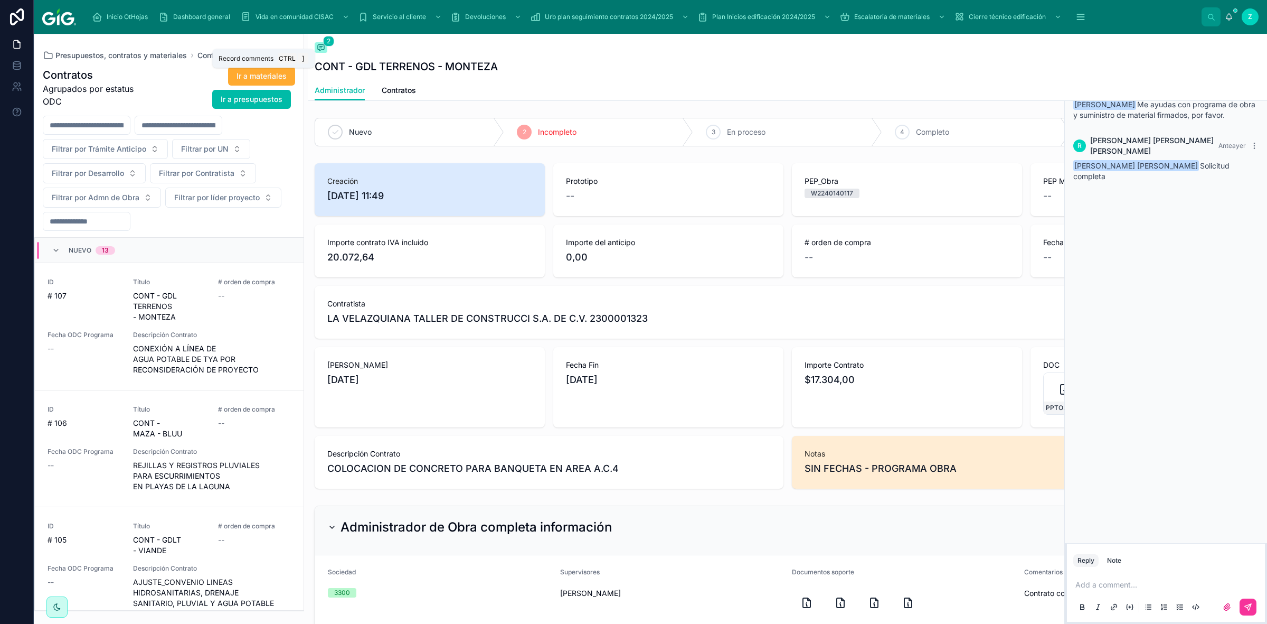
click at [324, 52] on span at bounding box center [321, 47] width 13 height 11
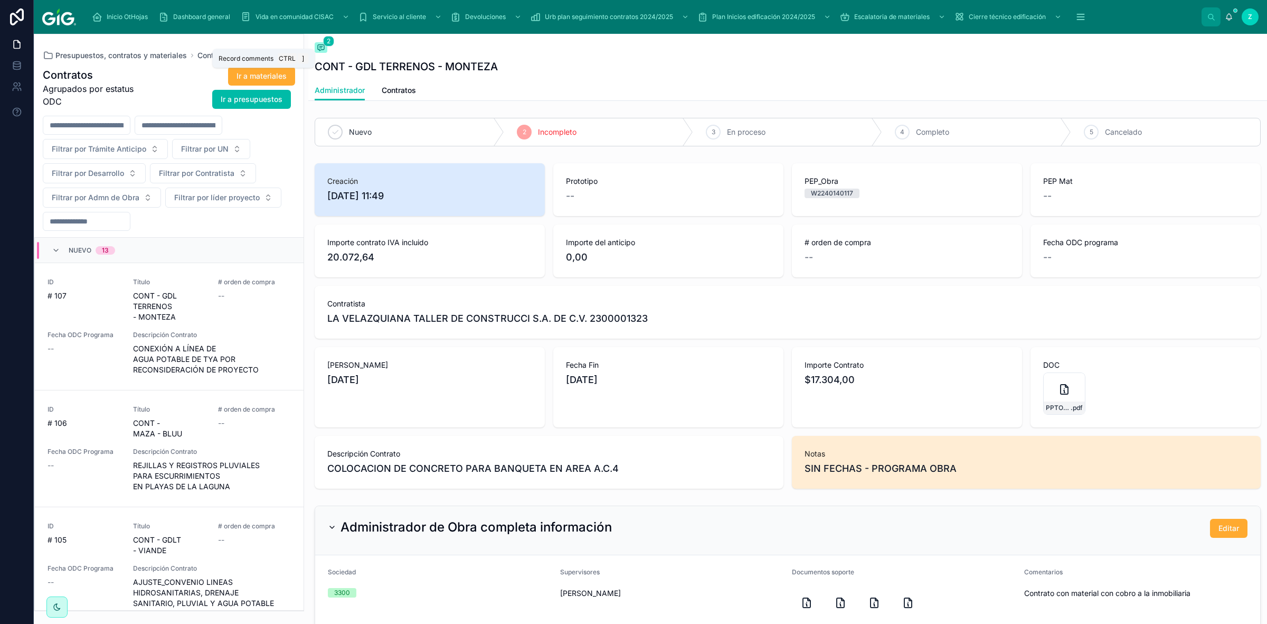
click at [324, 52] on span at bounding box center [321, 47] width 13 height 11
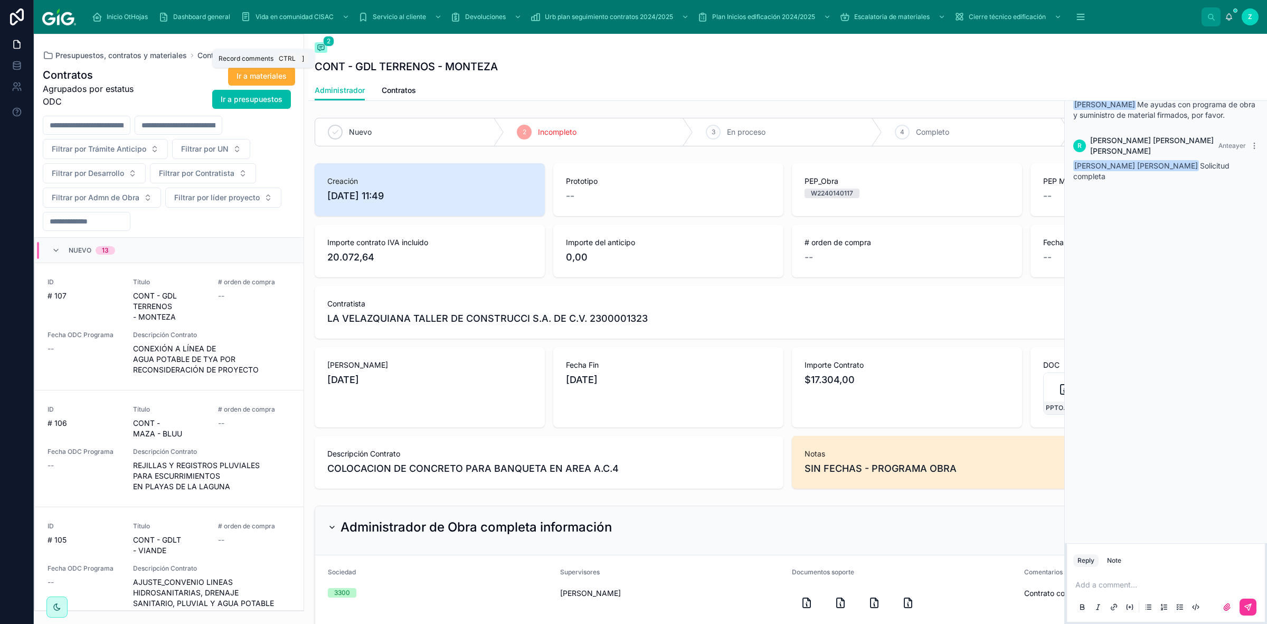
click at [324, 52] on span at bounding box center [321, 47] width 13 height 11
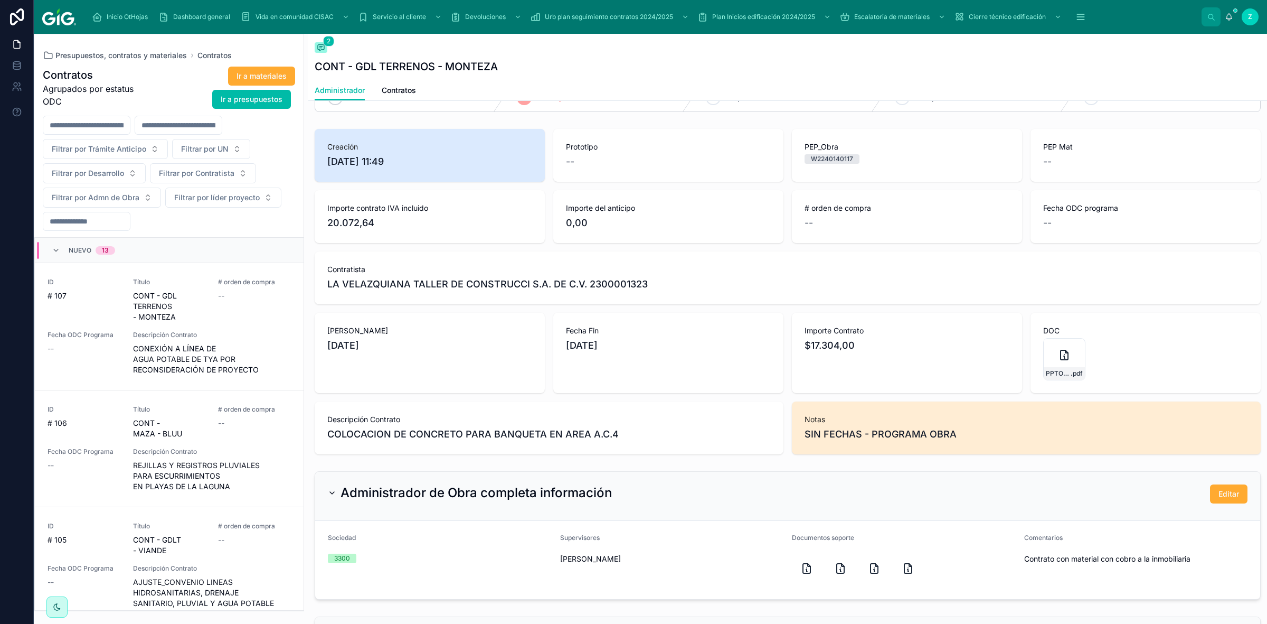
scroll to position [66, 0]
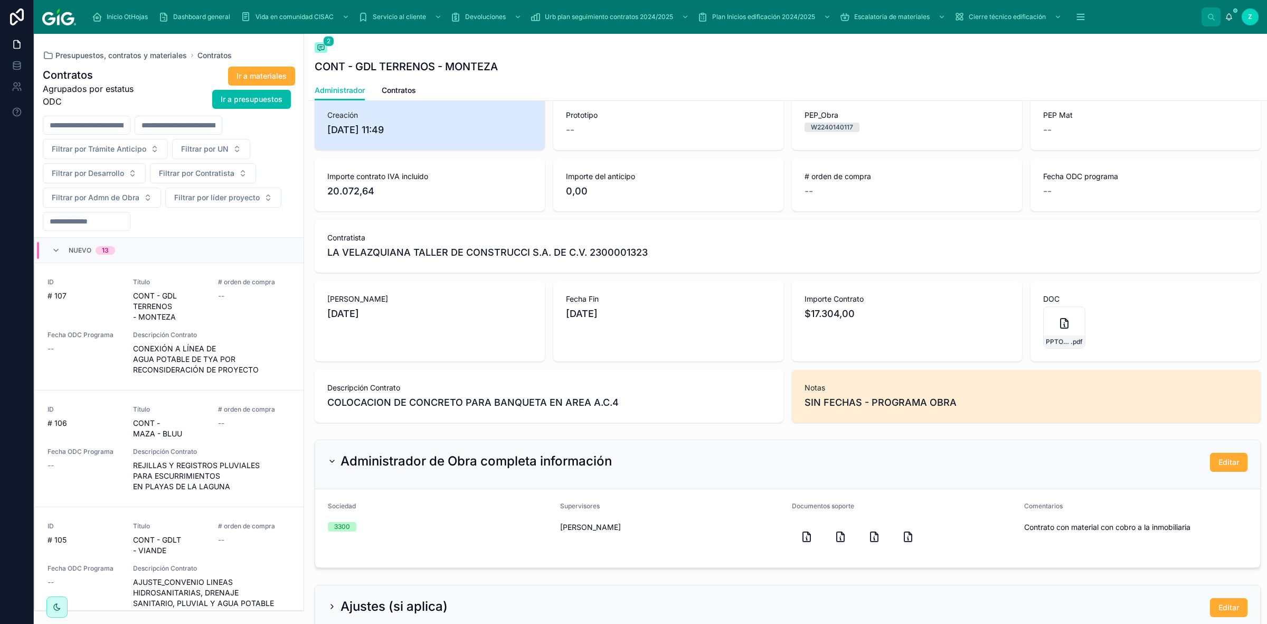
click at [397, 96] on span "Contratos" at bounding box center [399, 90] width 34 height 11
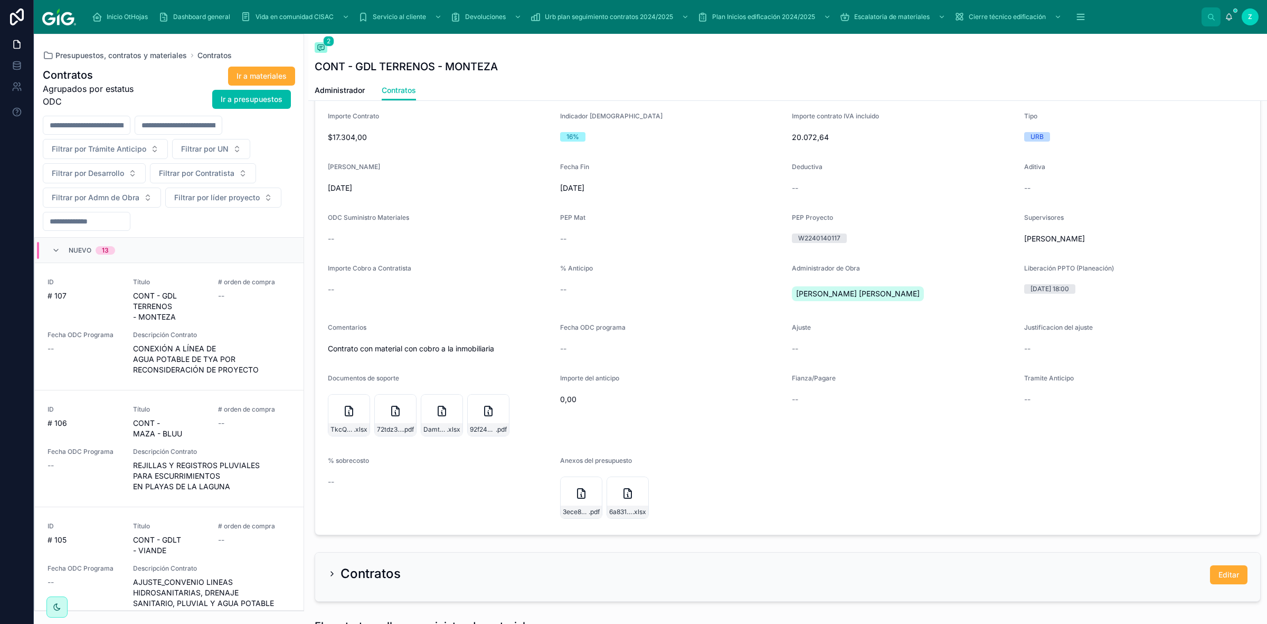
scroll to position [594, 0]
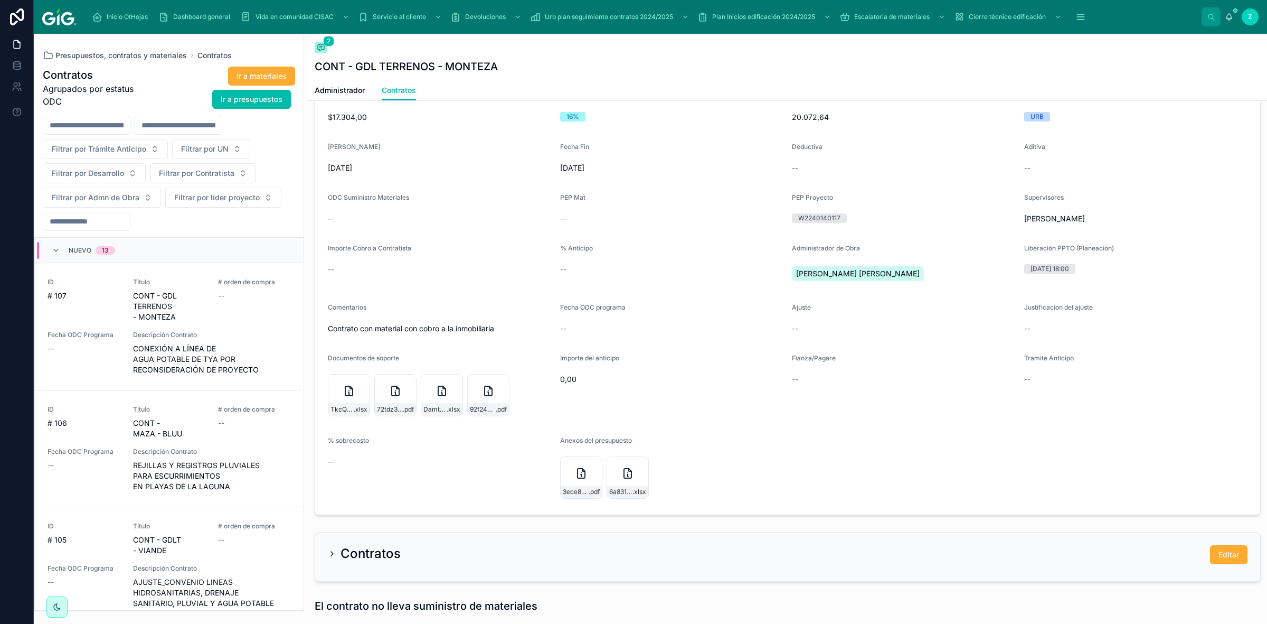
click at [1228, 548] on button "Editar" at bounding box center [1228, 554] width 37 height 19
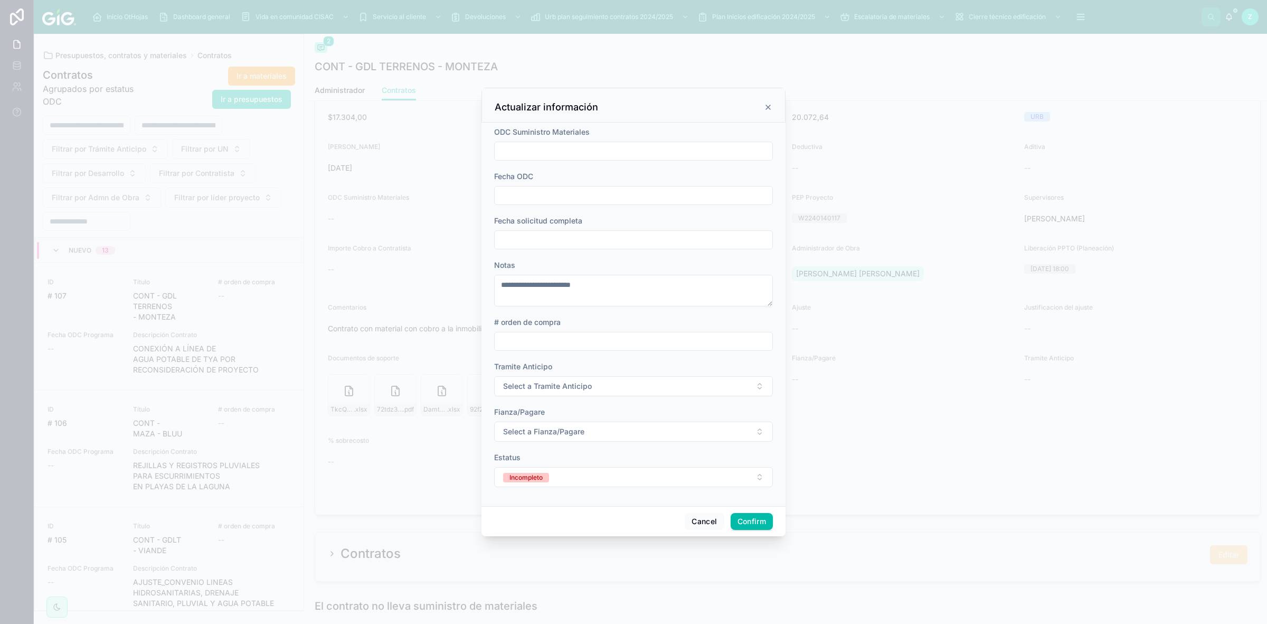
click at [598, 241] on input "text" at bounding box center [634, 239] width 278 height 15
paste input "**********"
type input "**********"
type input "**"
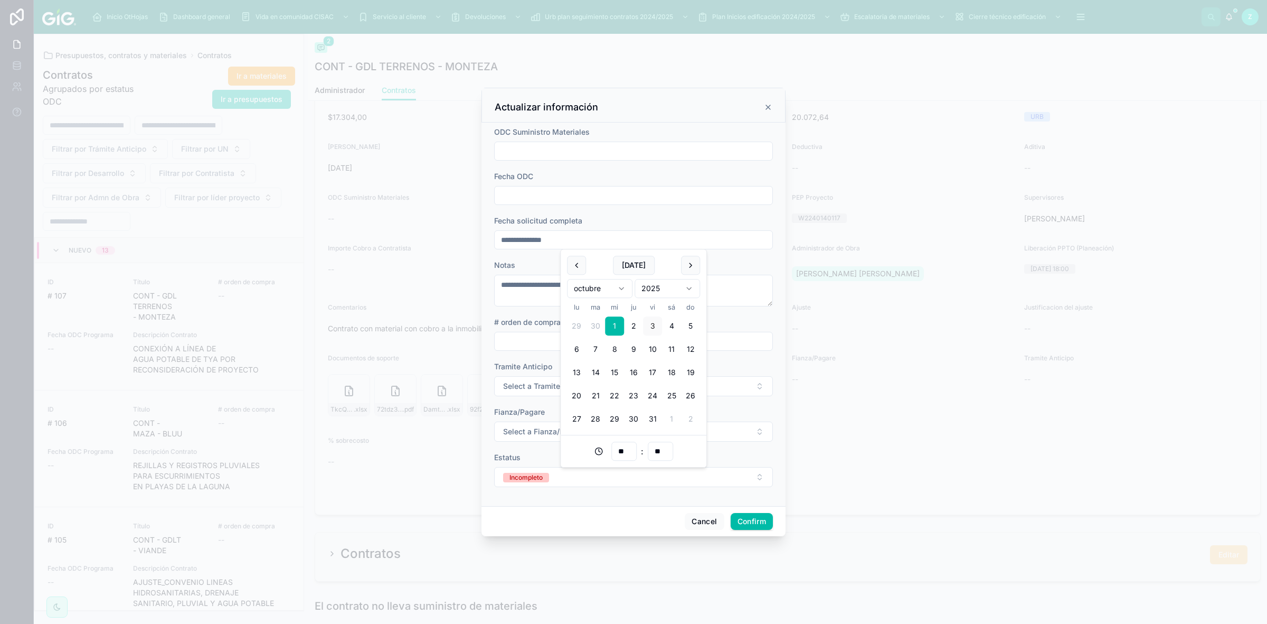
type input "**********"
click at [507, 286] on textarea "**********" at bounding box center [633, 291] width 279 height 32
drag, startPoint x: 614, startPoint y: 284, endPoint x: 445, endPoint y: 284, distance: 169.0
click at [445, 284] on div "**********" at bounding box center [633, 312] width 1267 height 624
click at [557, 381] on span "Select a Tramite Anticipo" at bounding box center [547, 386] width 89 height 11
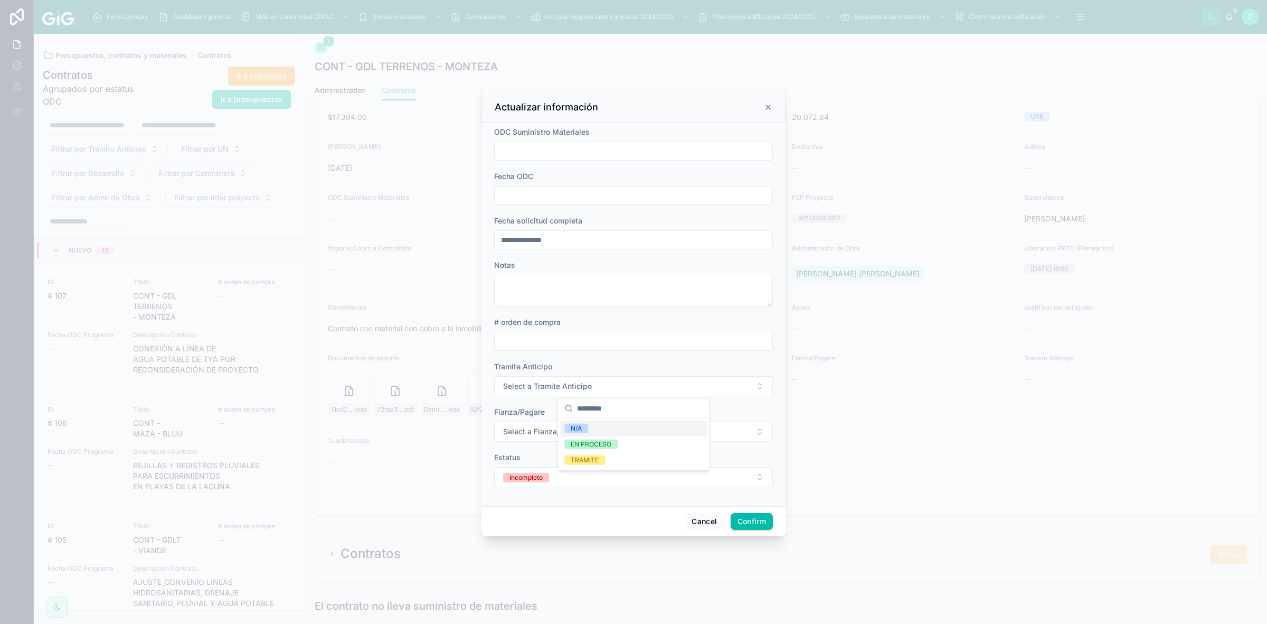
click at [590, 431] on div "N/A" at bounding box center [633, 428] width 147 height 16
click at [556, 436] on span "Select a Fianza/Pagare" at bounding box center [543, 431] width 81 height 11
click at [577, 469] on div "N/A" at bounding box center [576, 474] width 11 height 10
click at [561, 478] on button "Incompleto" at bounding box center [633, 477] width 279 height 20
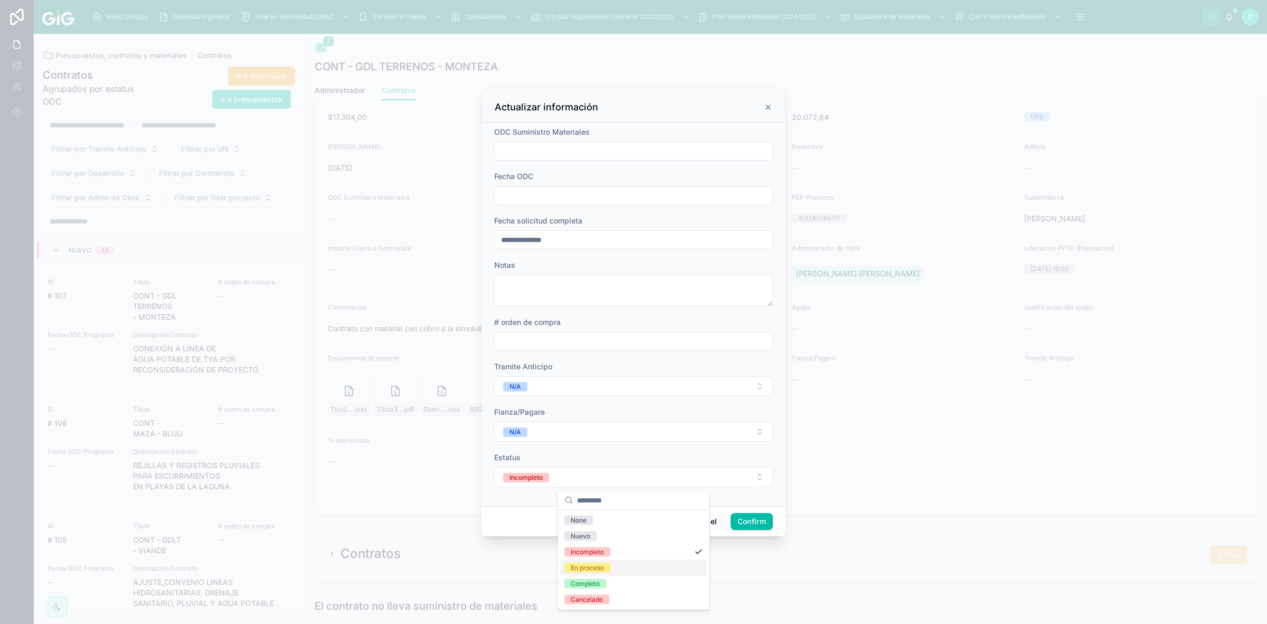
click at [602, 565] on div "En proceso" at bounding box center [587, 568] width 33 height 10
click at [746, 524] on button "Confirm" at bounding box center [752, 521] width 42 height 17
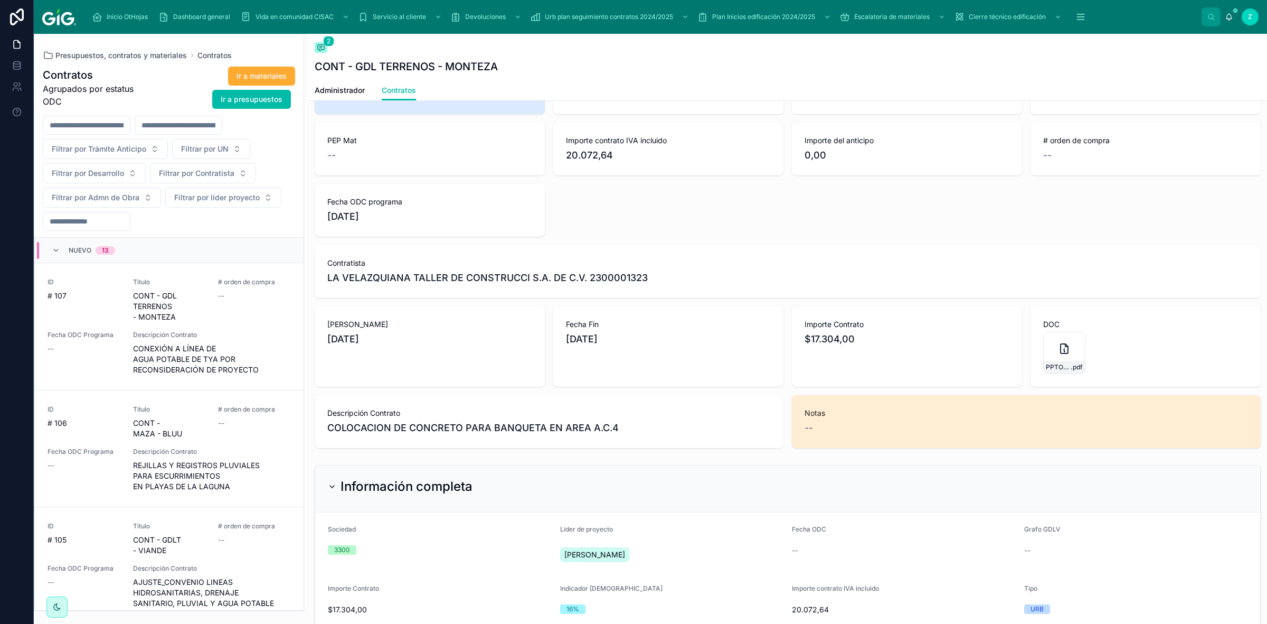
scroll to position [0, 0]
